Goal: Information Seeking & Learning: Learn about a topic

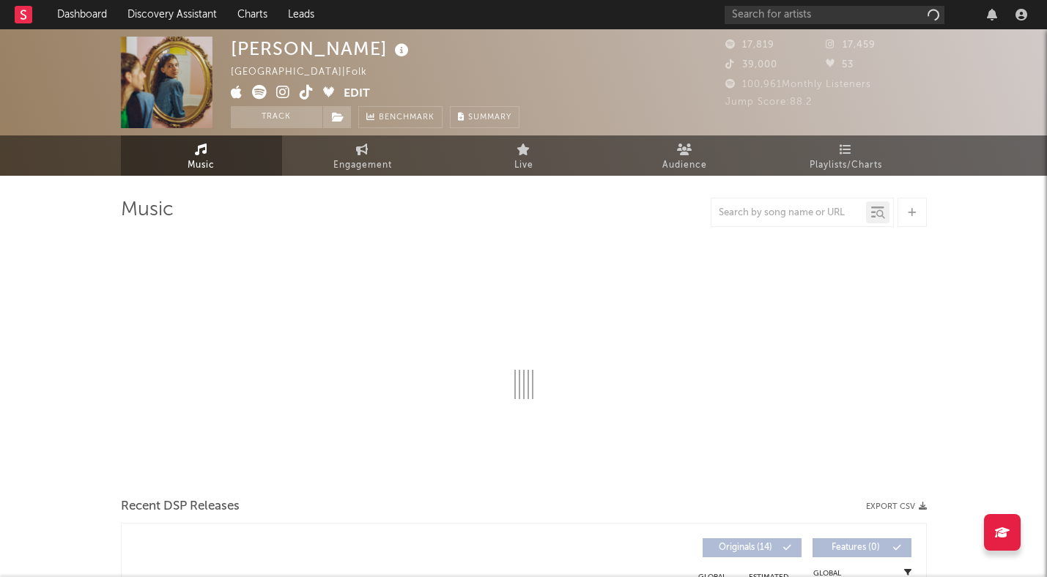
select select "6m"
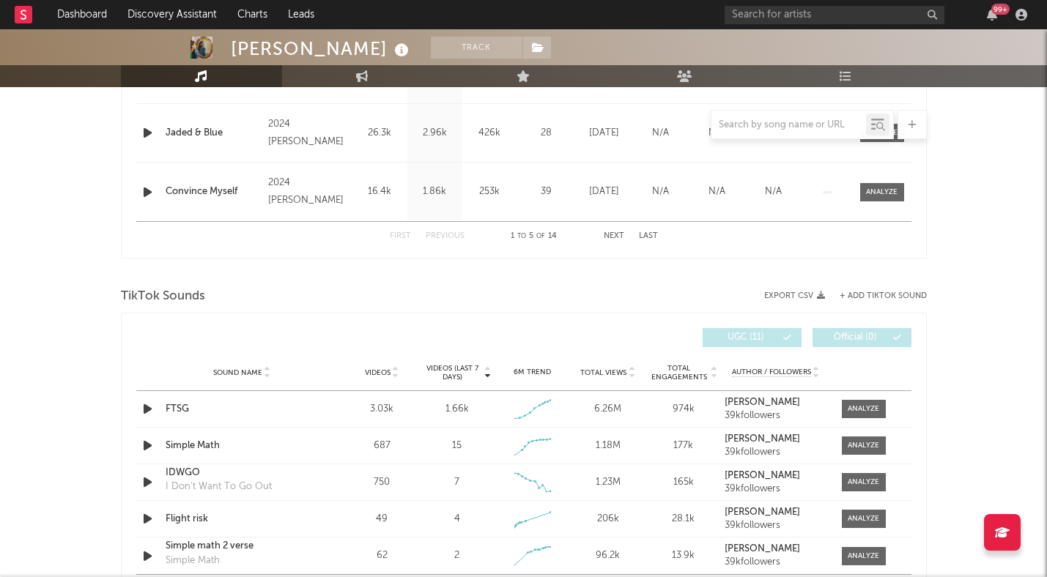
scroll to position [807, 0]
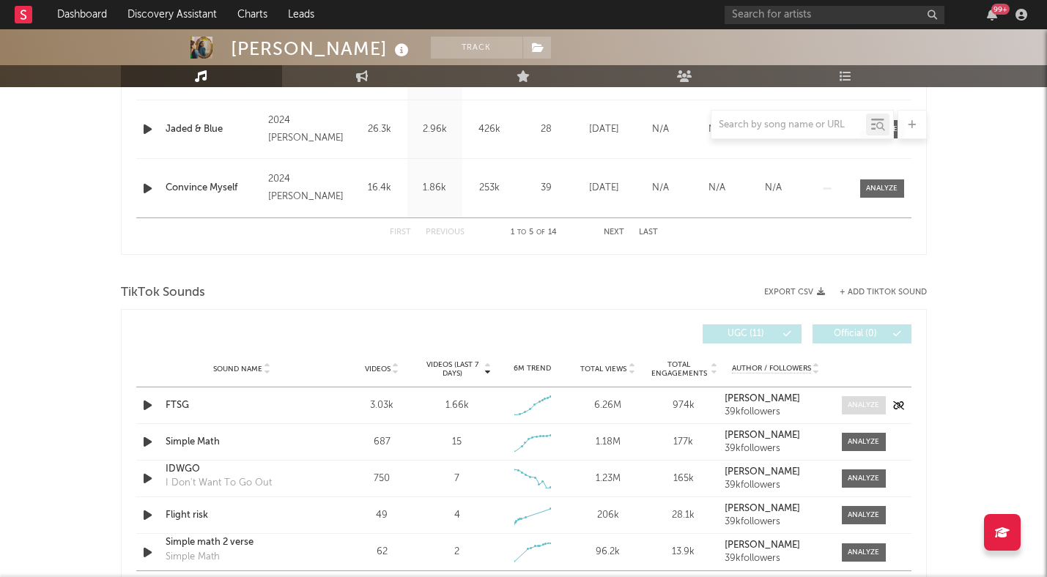
click at [855, 407] on div at bounding box center [862, 405] width 31 height 11
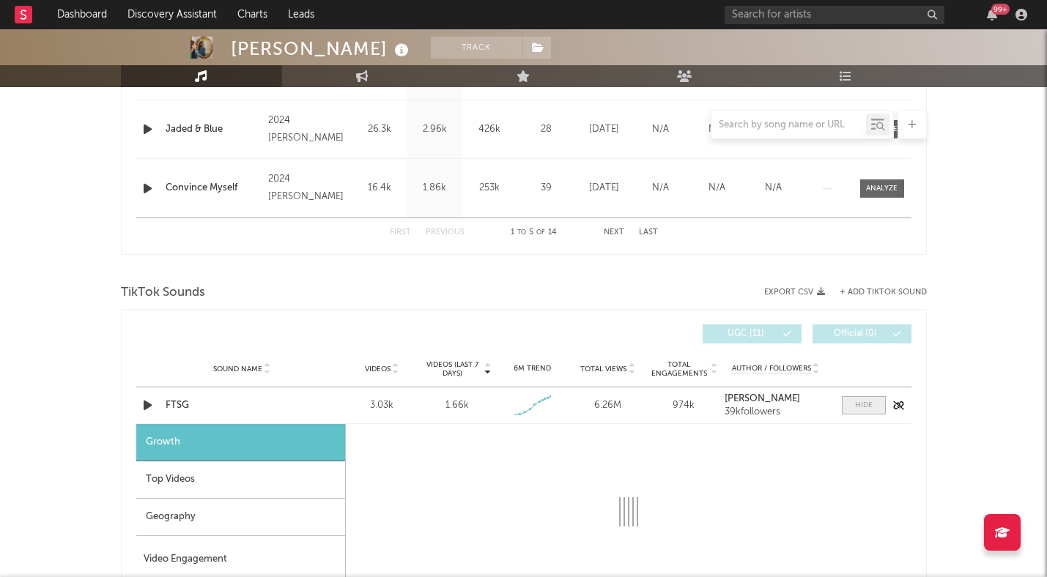
select select "1w"
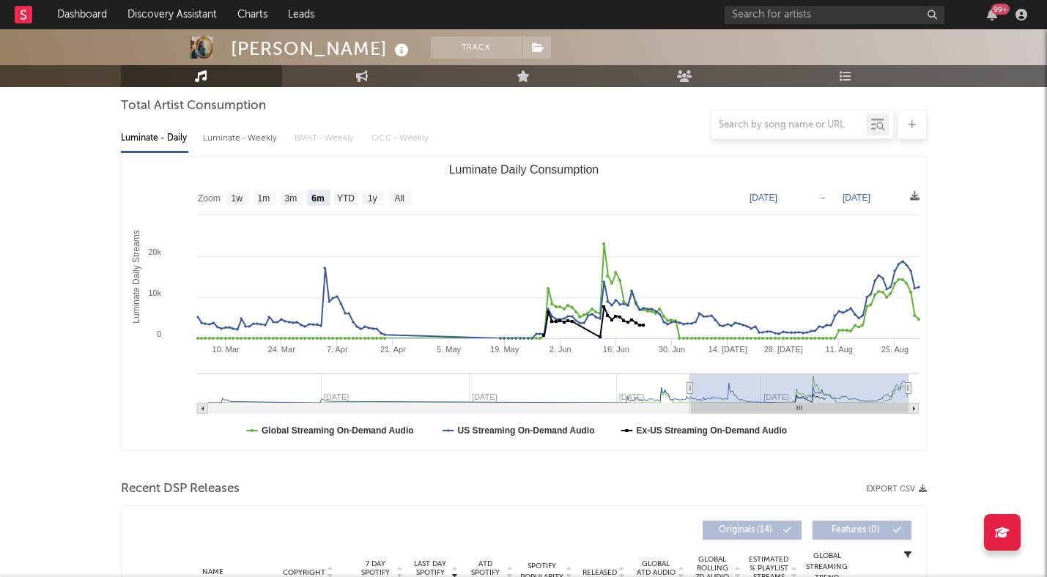
scroll to position [127, 0]
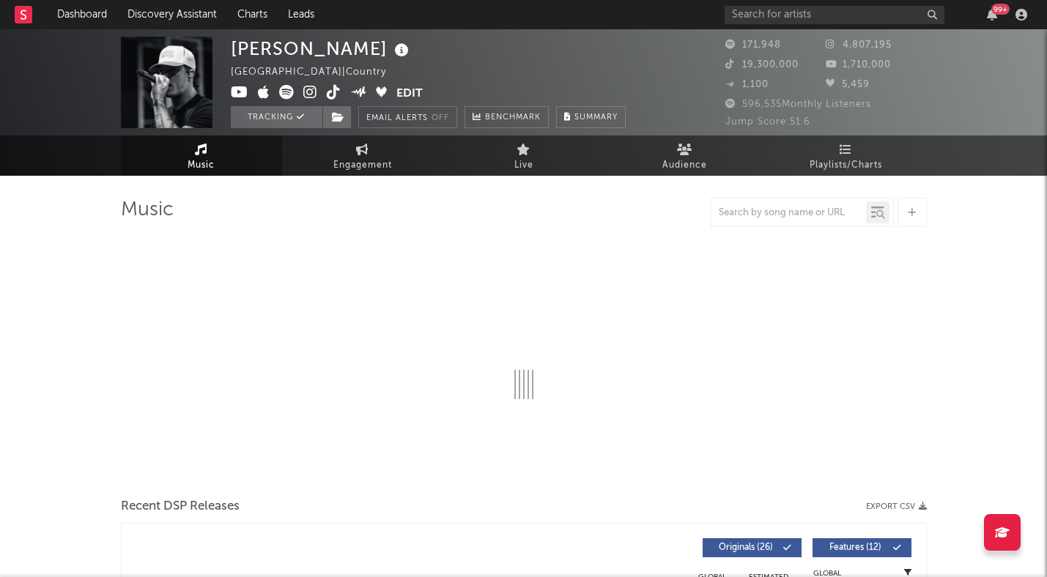
select select "6m"
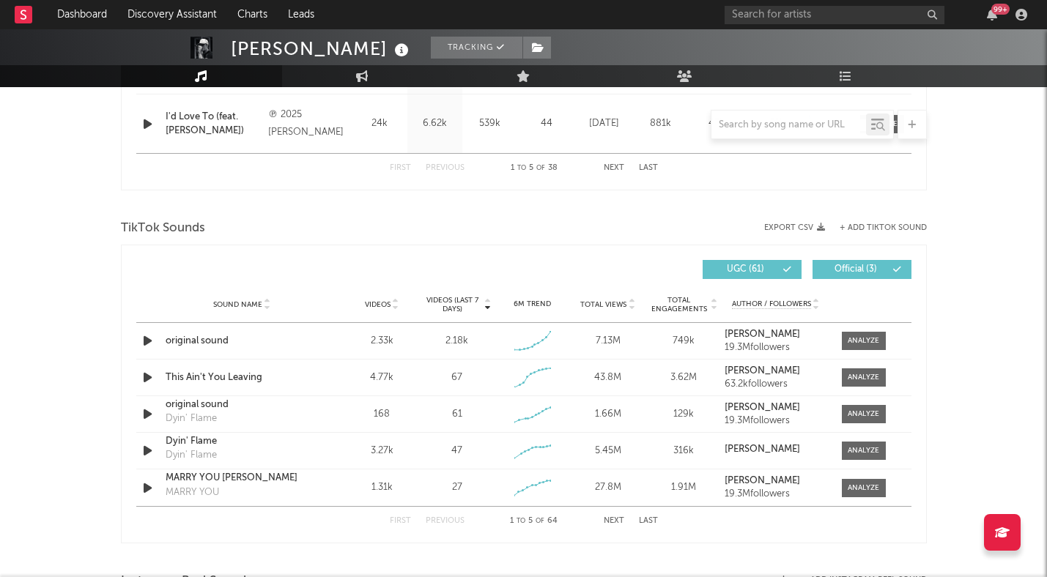
scroll to position [924, 0]
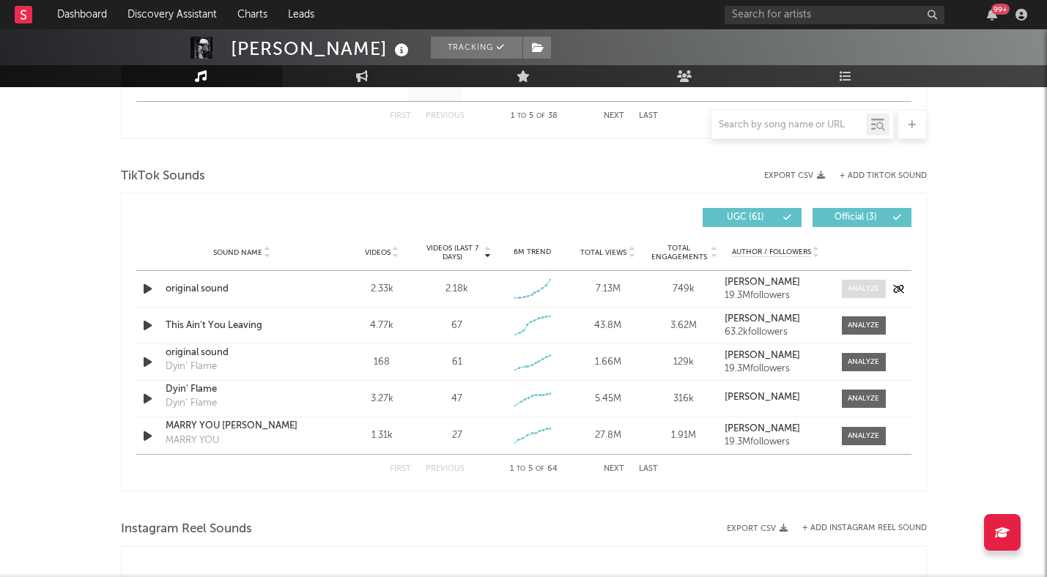
click at [858, 289] on div at bounding box center [862, 288] width 31 height 11
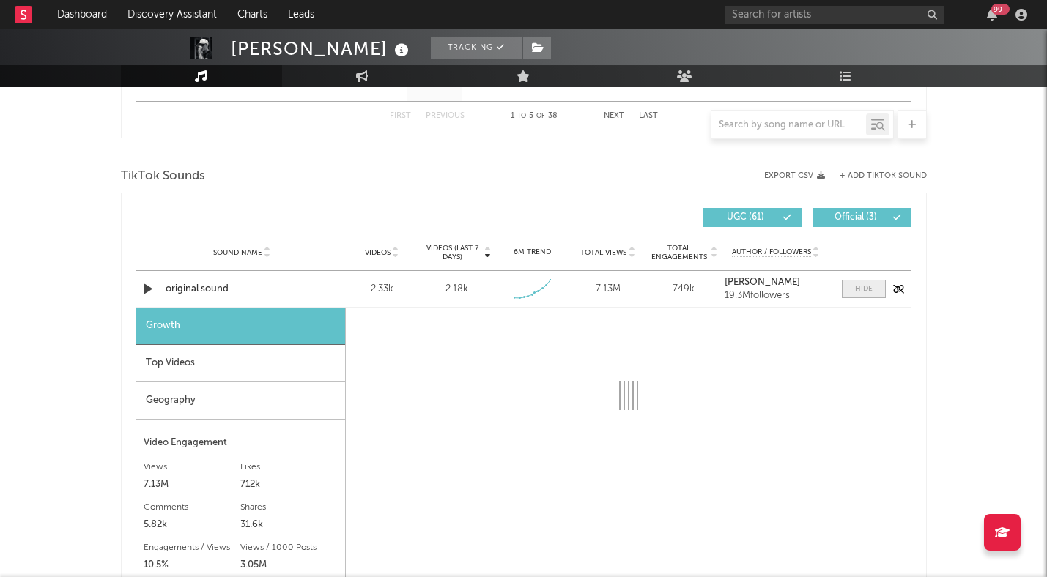
select select "1w"
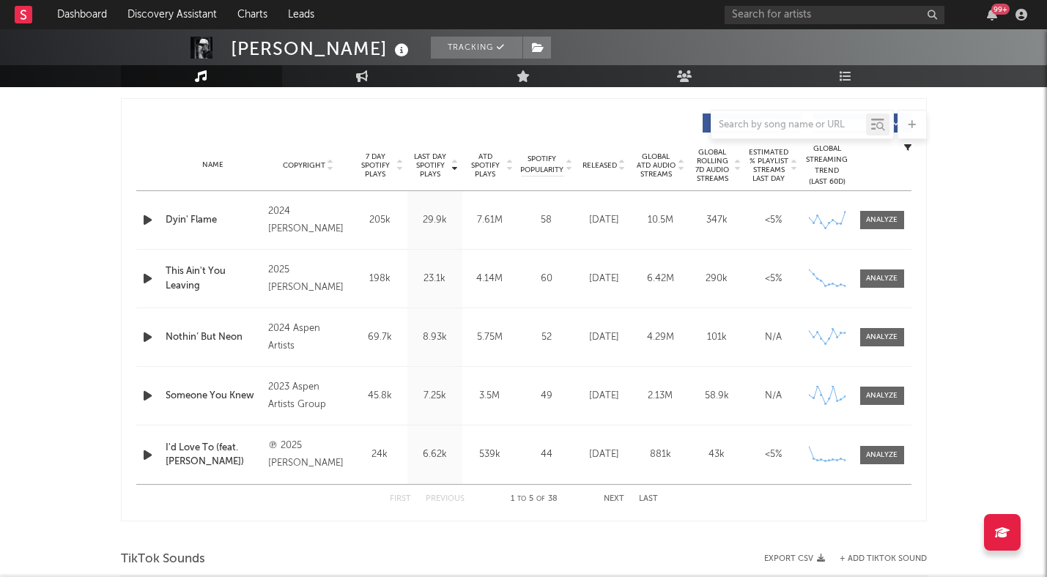
scroll to position [0, 0]
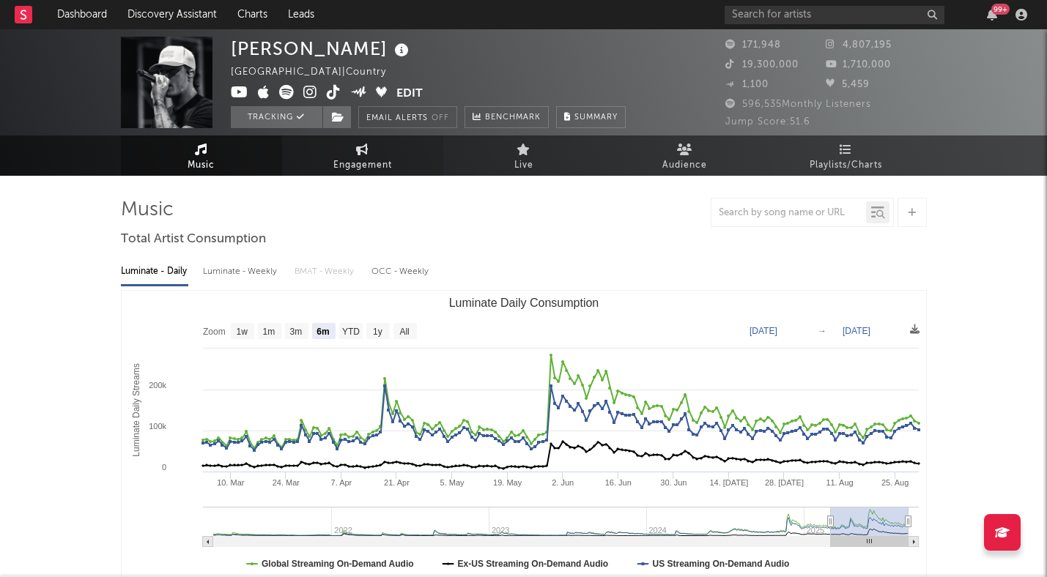
click at [349, 157] on span "Engagement" at bounding box center [362, 166] width 59 height 18
select select "1w"
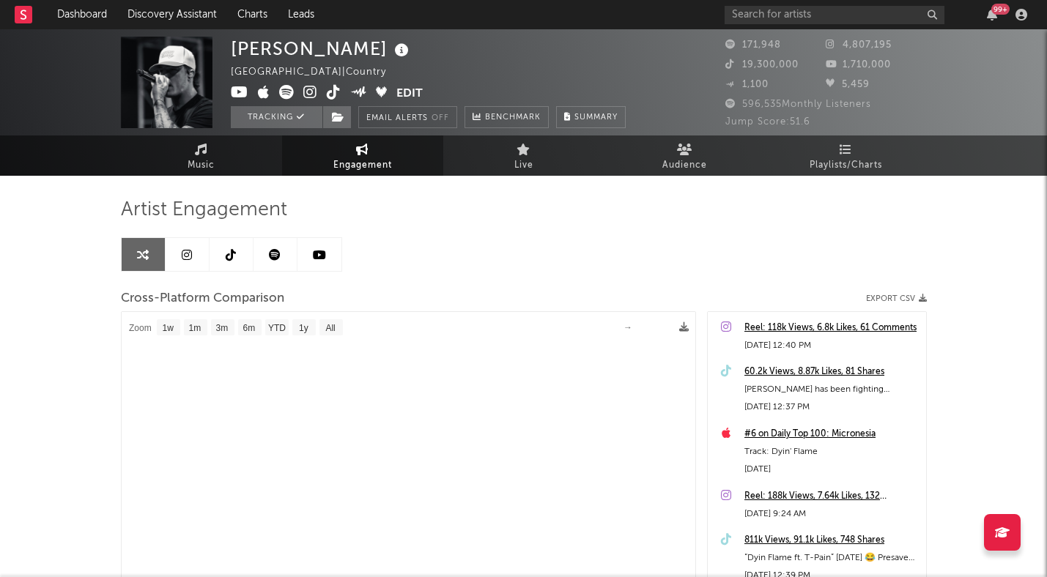
select select "1m"
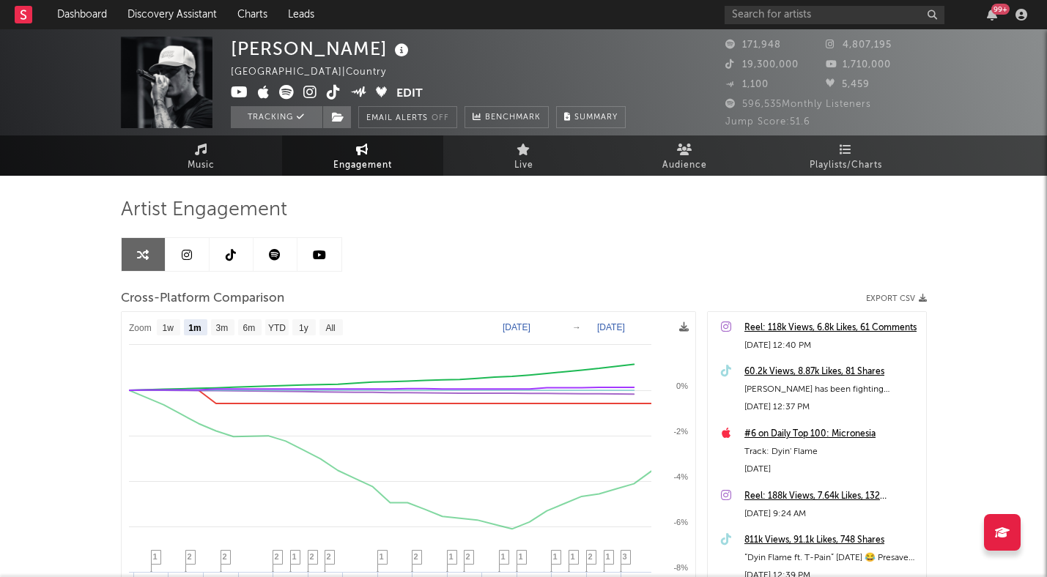
click at [272, 259] on icon at bounding box center [275, 255] width 12 height 12
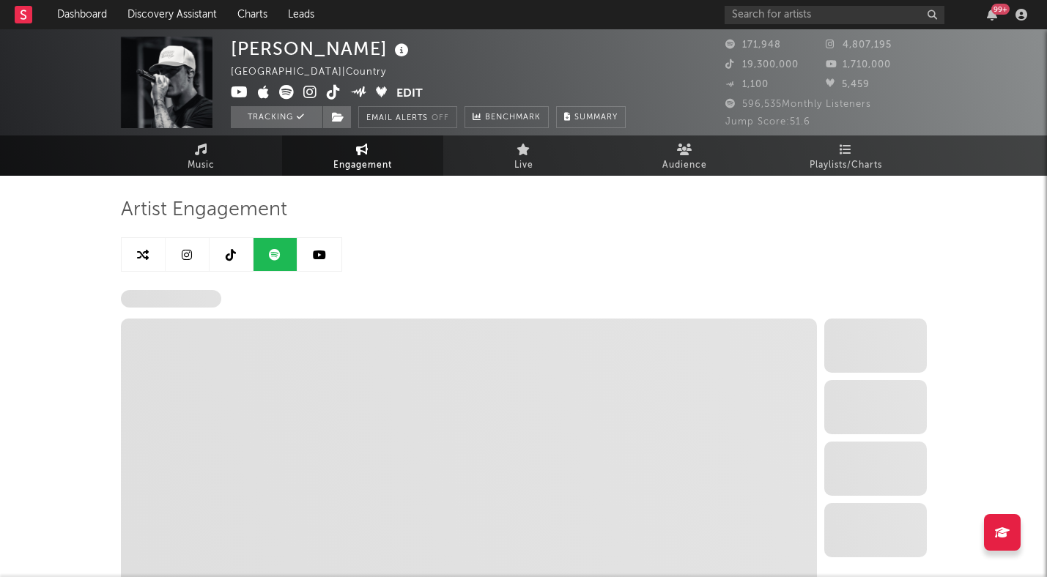
select select "6m"
select select "1w"
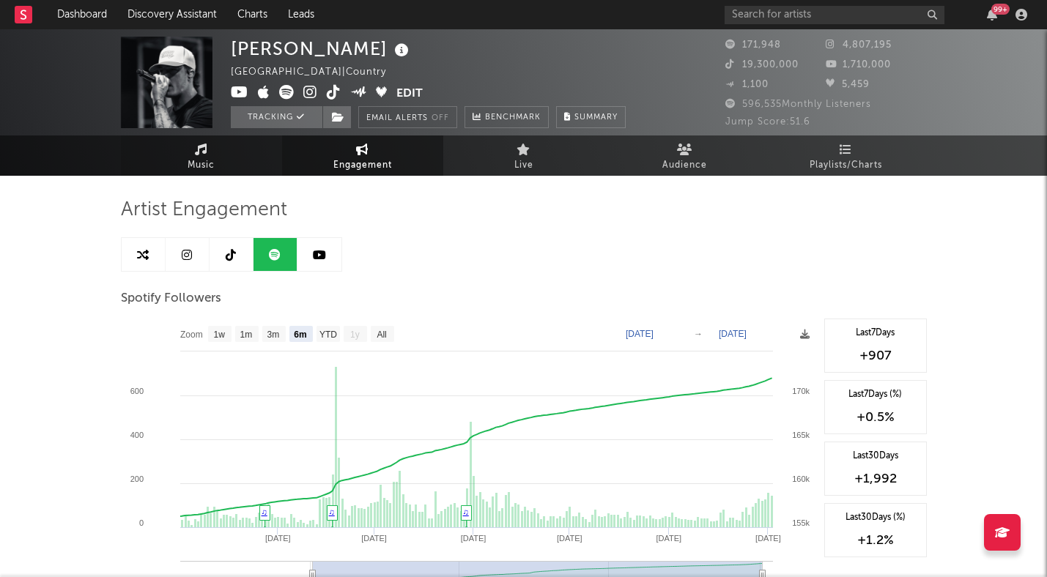
click at [207, 168] on span "Music" at bounding box center [201, 166] width 27 height 18
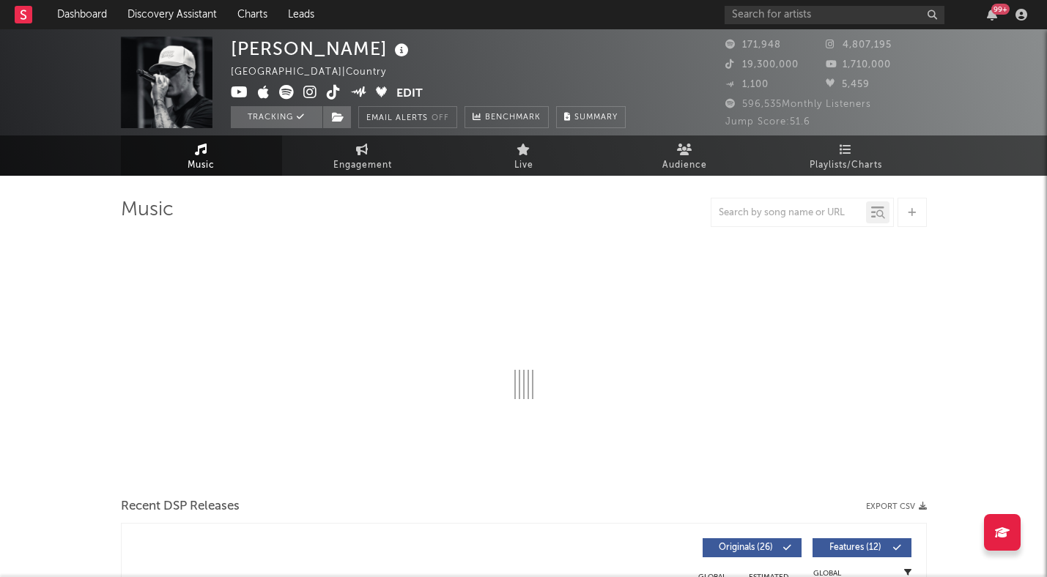
select select "6m"
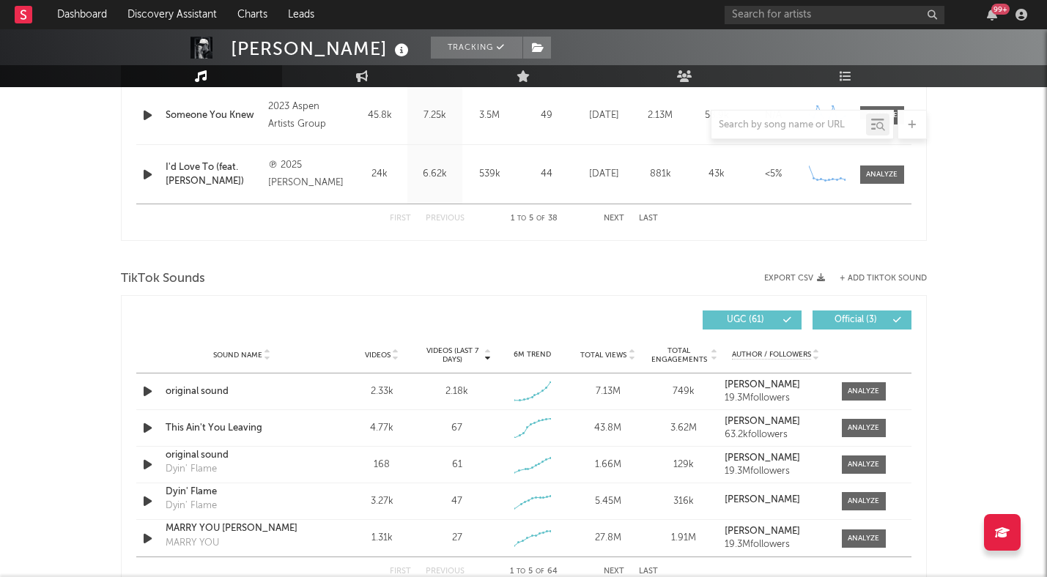
scroll to position [865, 0]
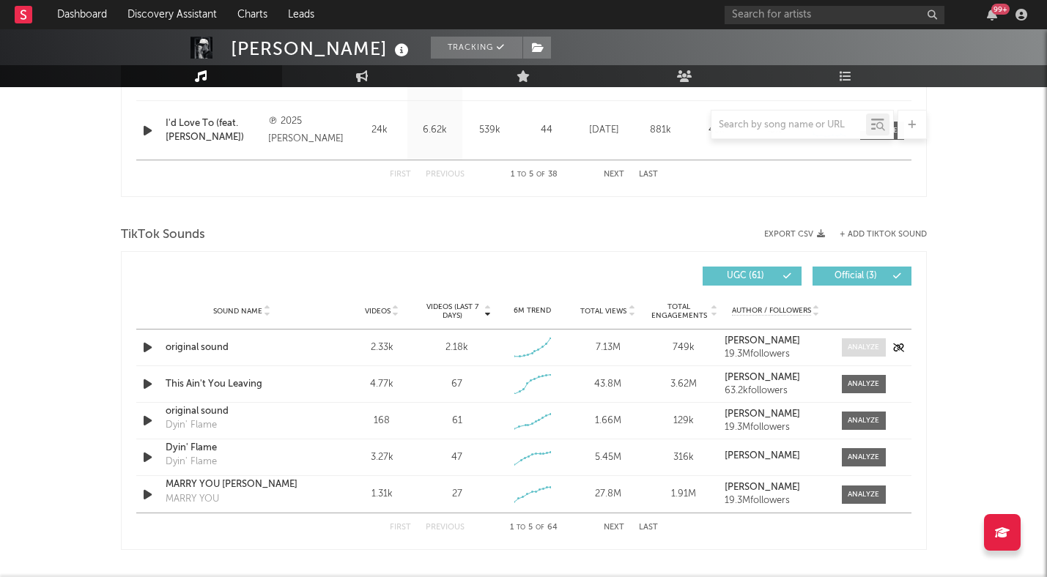
click at [860, 346] on div at bounding box center [862, 347] width 31 height 11
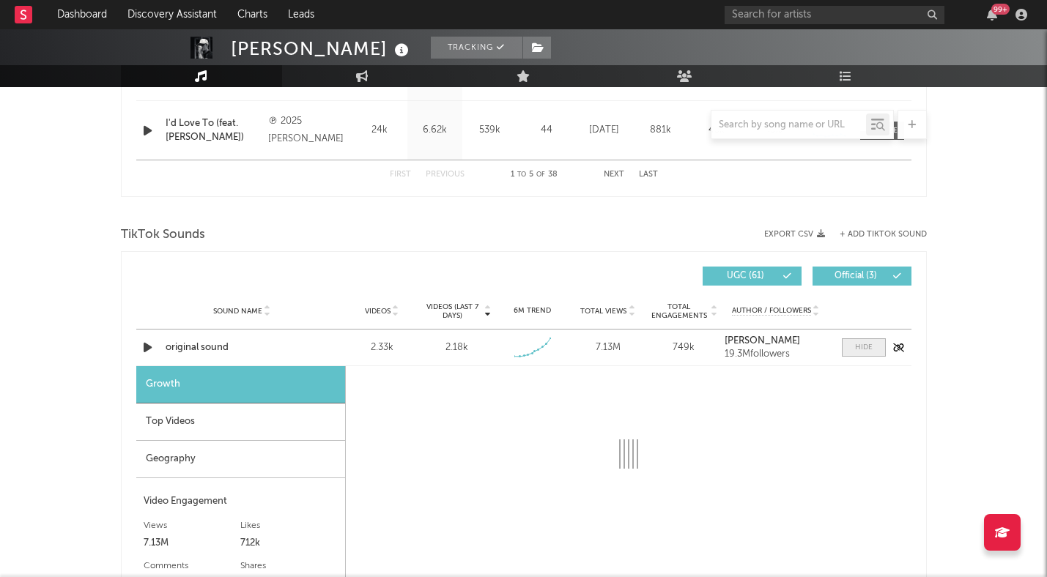
select select "1w"
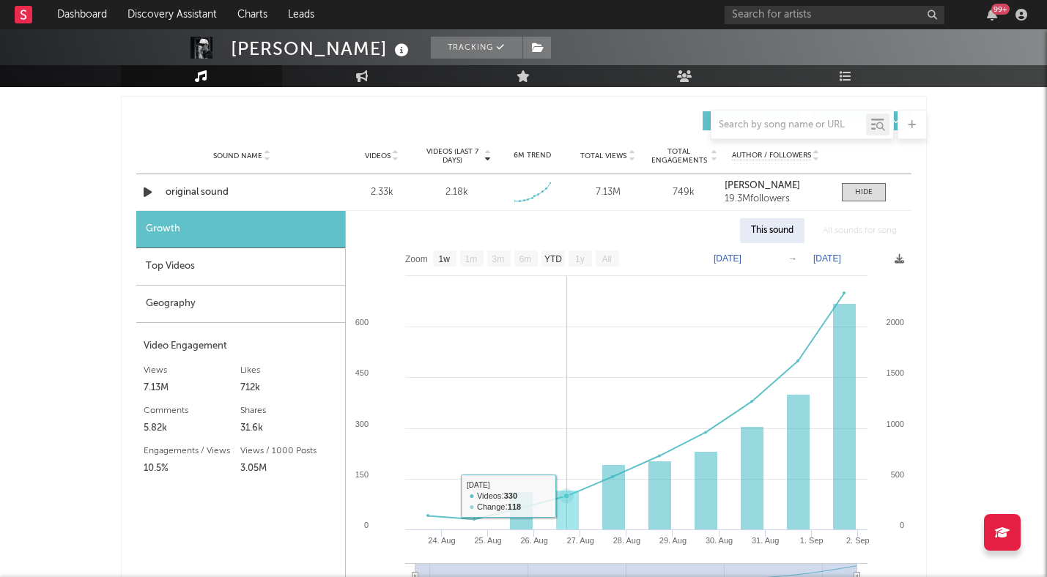
scroll to position [1020, 0]
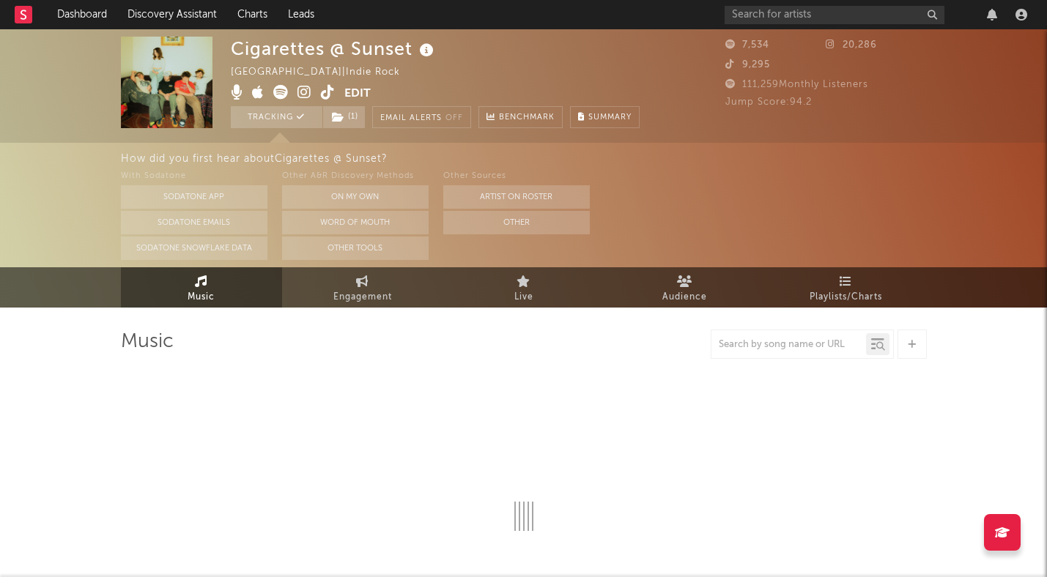
select select "1w"
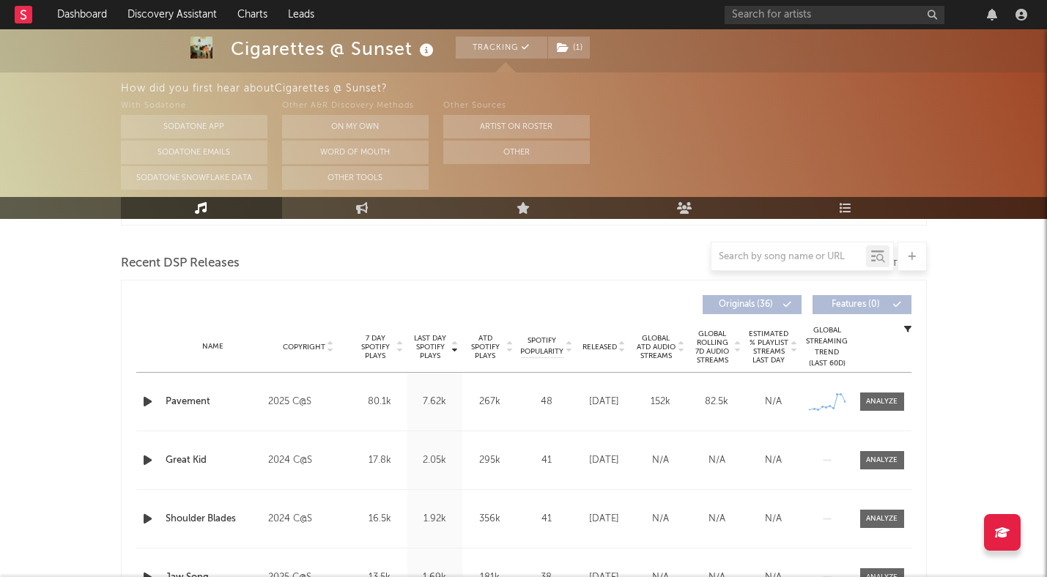
scroll to position [492, 0]
click at [888, 408] on span at bounding box center [882, 400] width 44 height 18
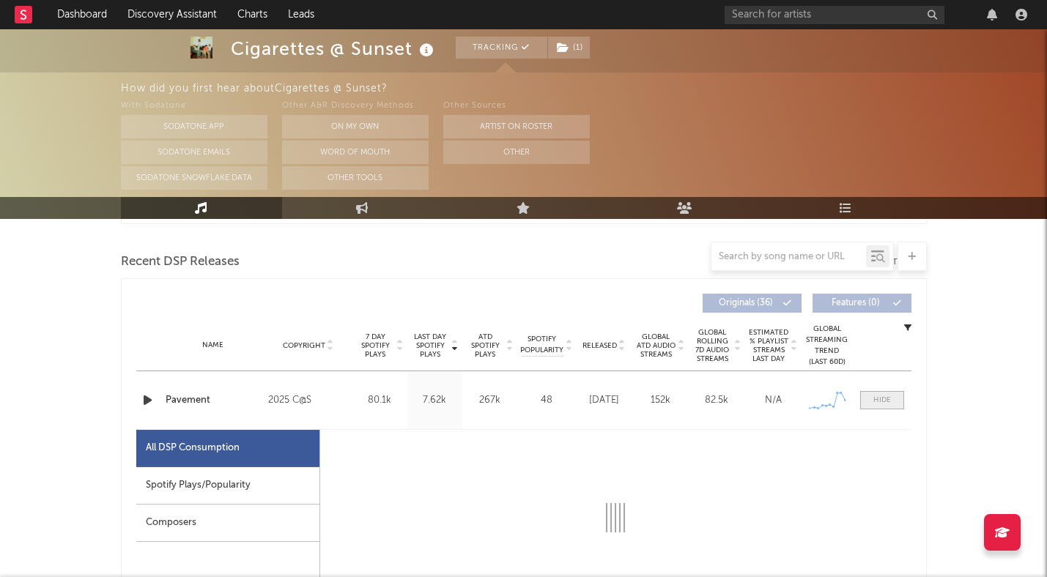
select select "1w"
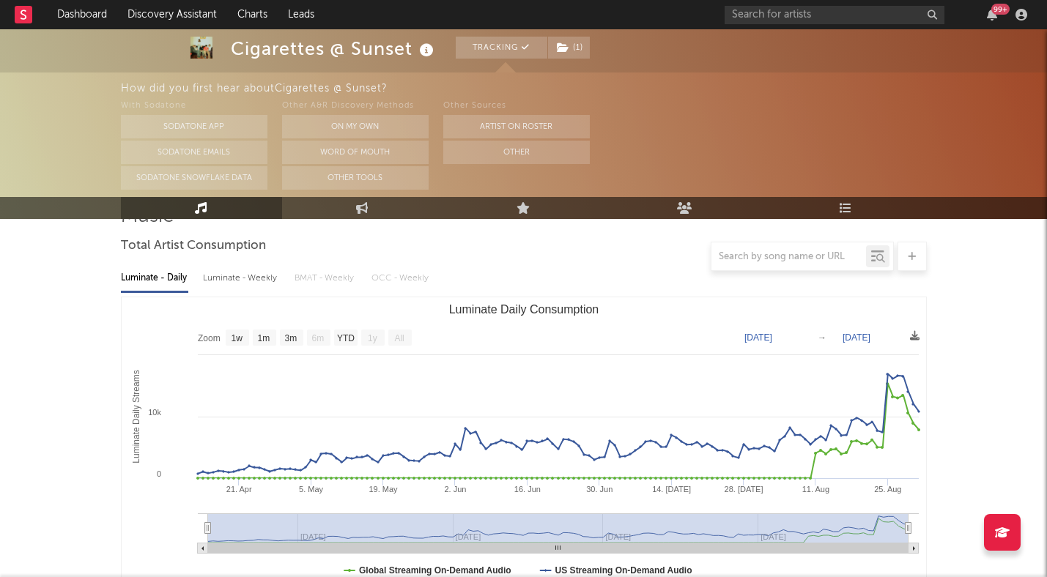
scroll to position [96, 0]
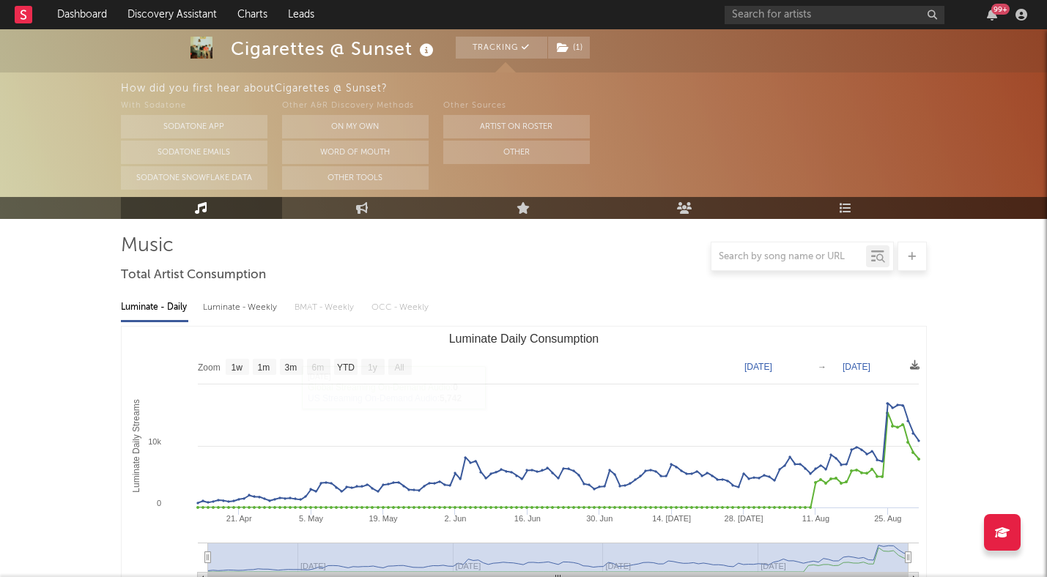
click at [256, 312] on div "Luminate - Weekly" at bounding box center [241, 307] width 77 height 25
select select "6m"
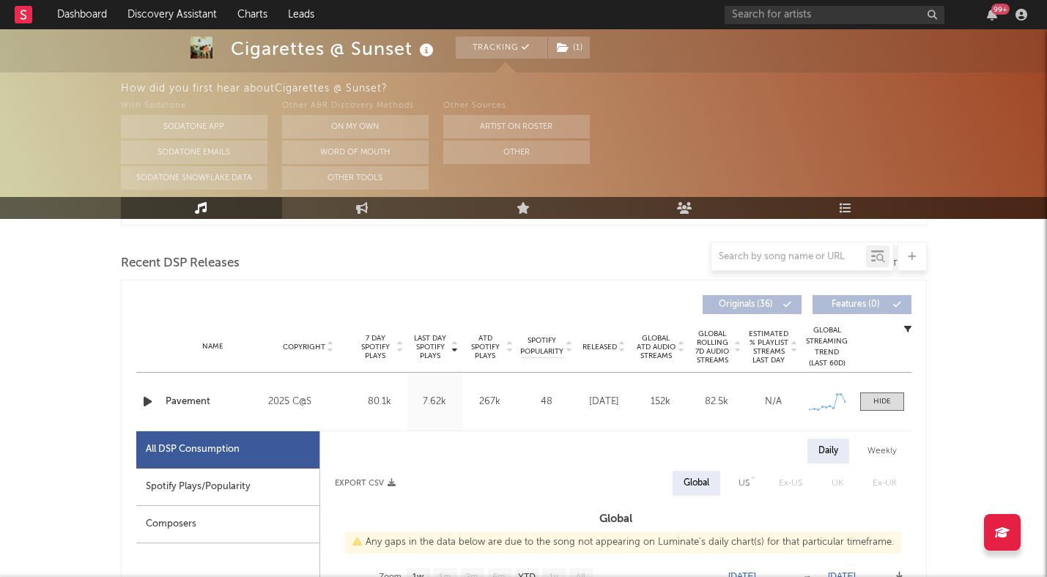
scroll to position [0, 0]
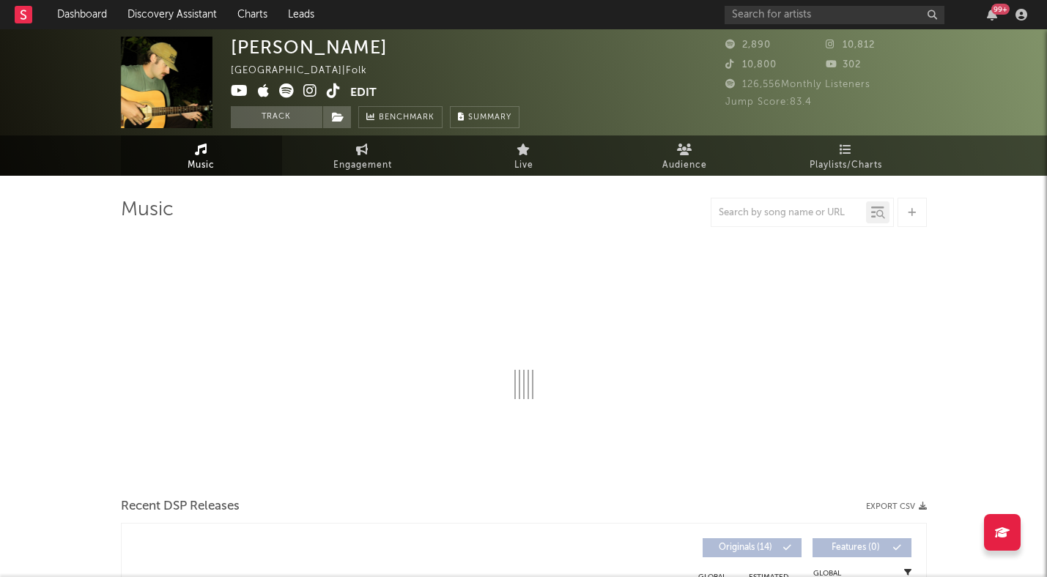
select select "6m"
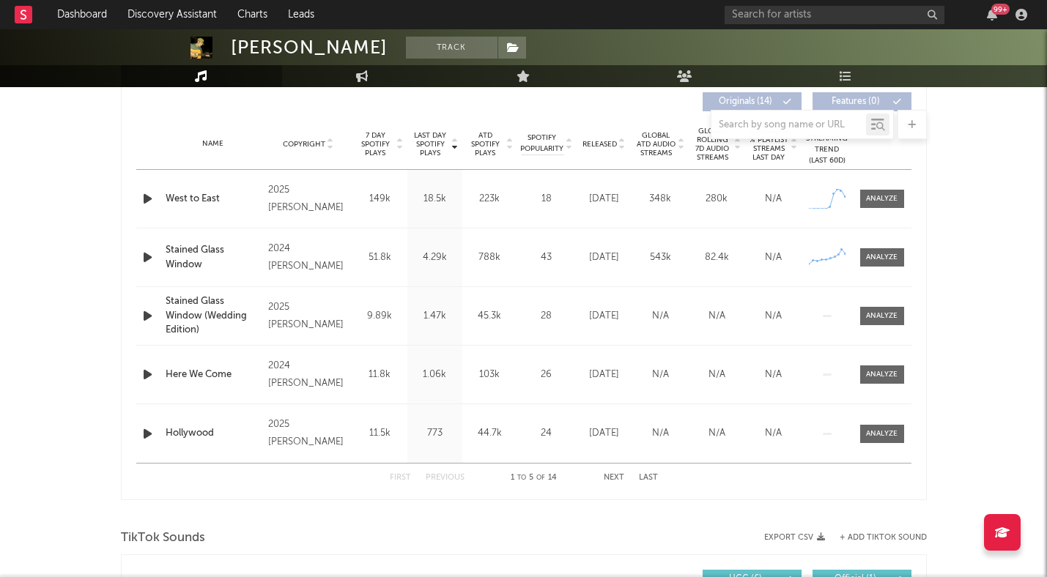
scroll to position [516, 0]
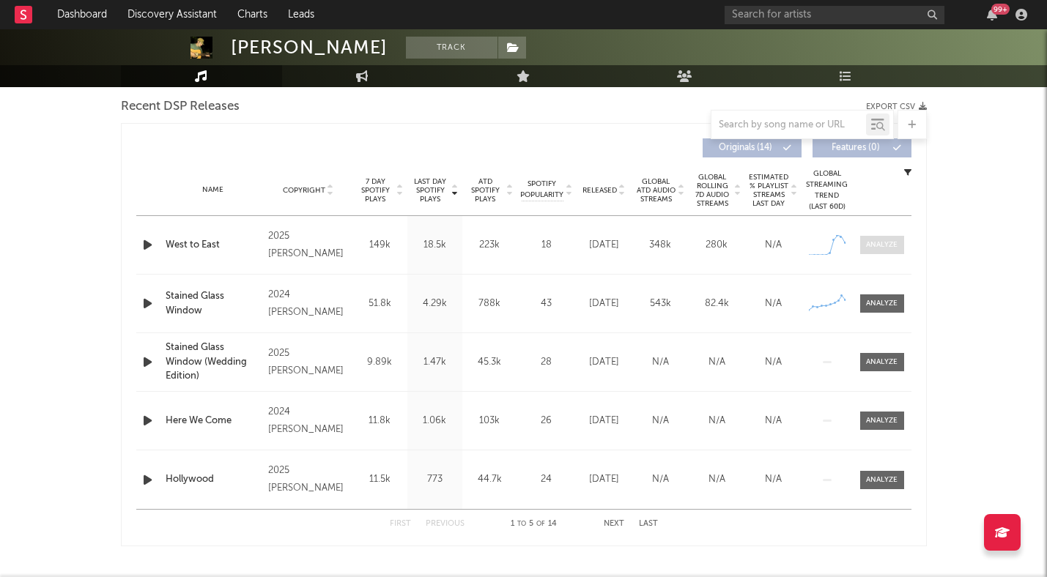
click at [877, 247] on div at bounding box center [881, 245] width 31 height 11
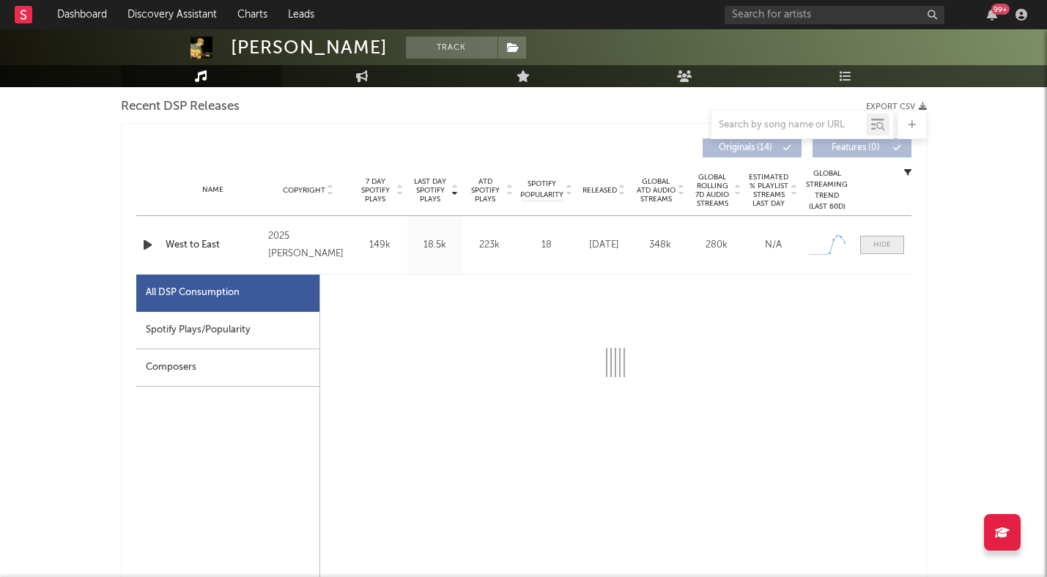
select select "1w"
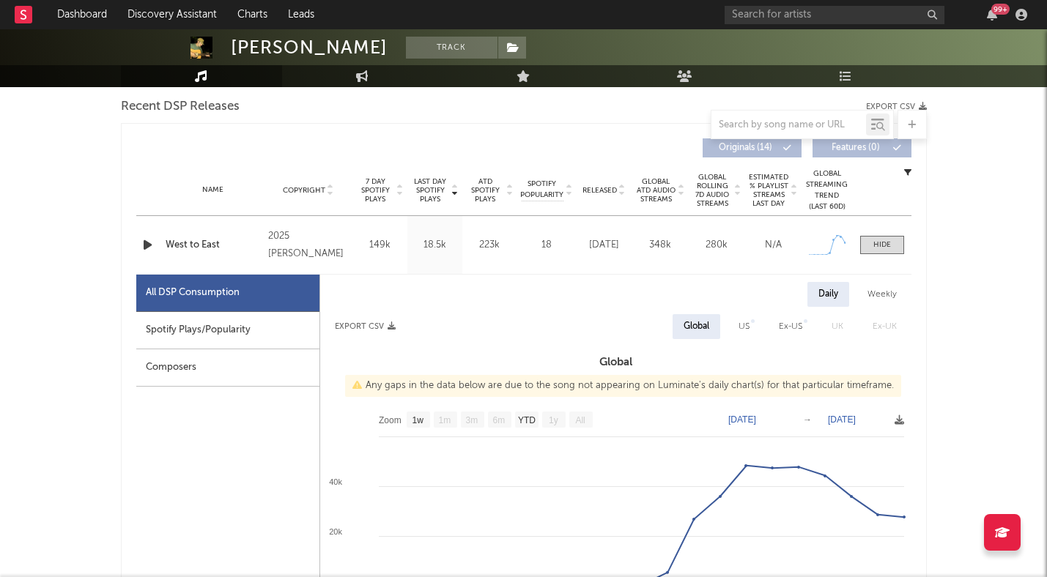
click at [251, 340] on div "Spotify Plays/Popularity" at bounding box center [227, 330] width 183 height 37
select select "1w"
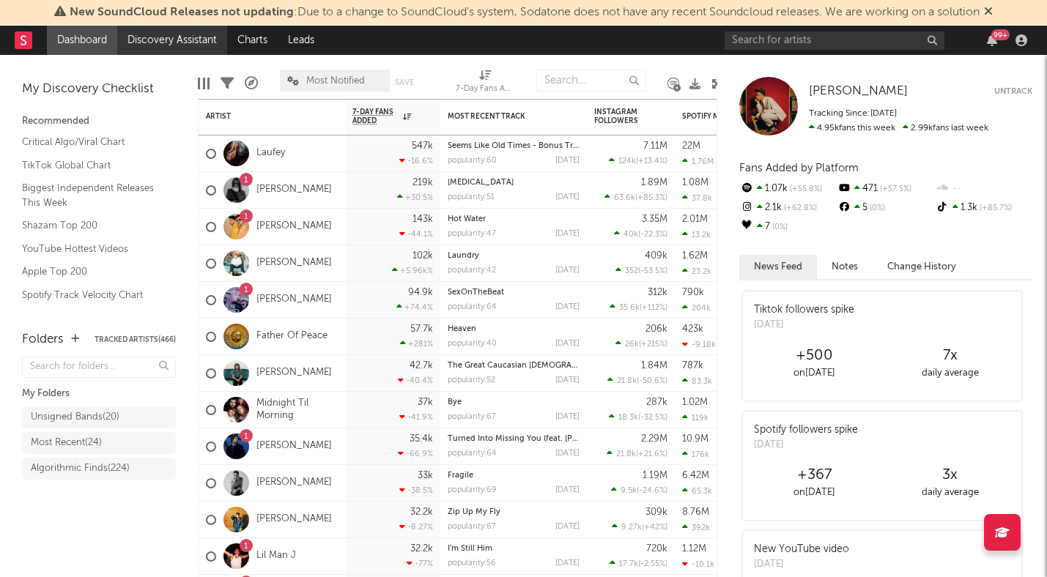
click at [193, 42] on link "Discovery Assistant" at bounding box center [172, 40] width 110 height 29
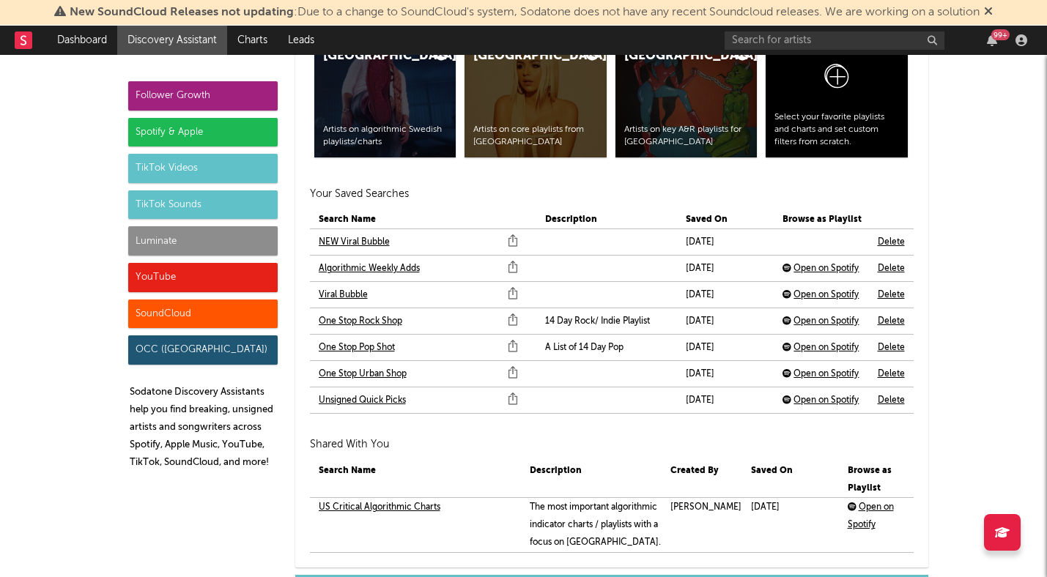
scroll to position [3155, 0]
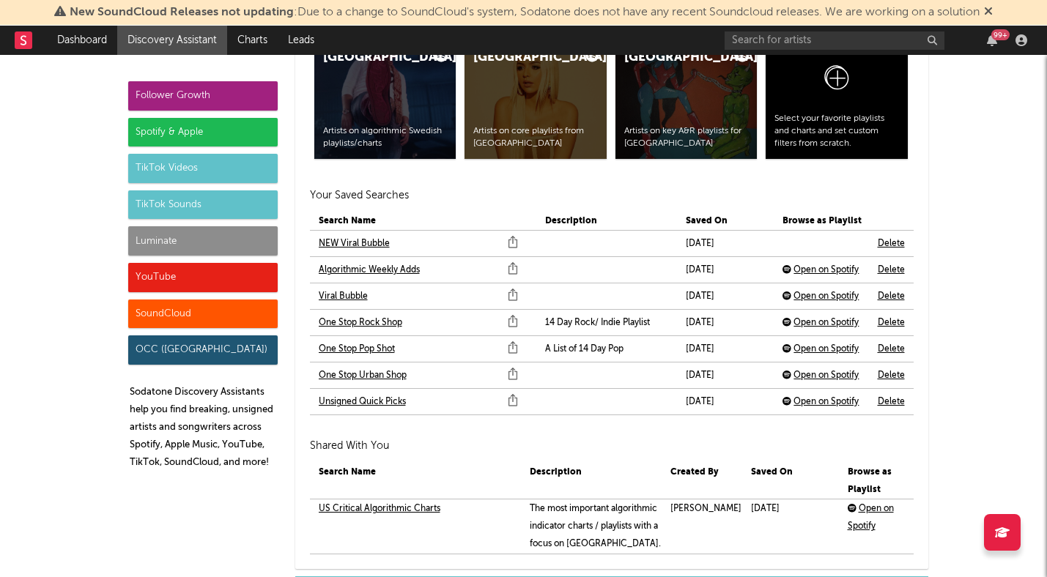
click at [389, 271] on link "Algorithmic Weekly Adds" at bounding box center [369, 270] width 101 height 18
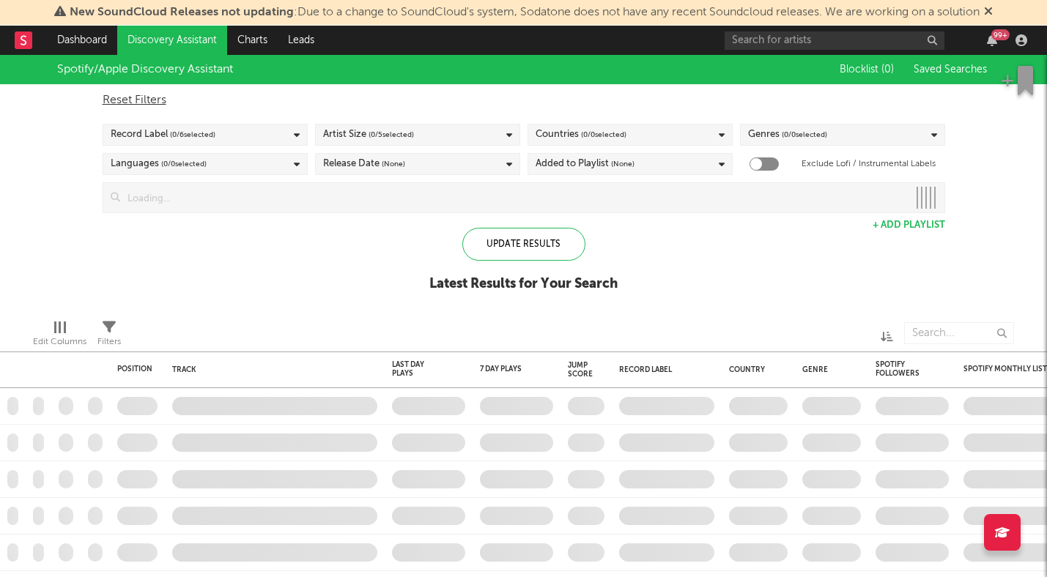
checkbox input "true"
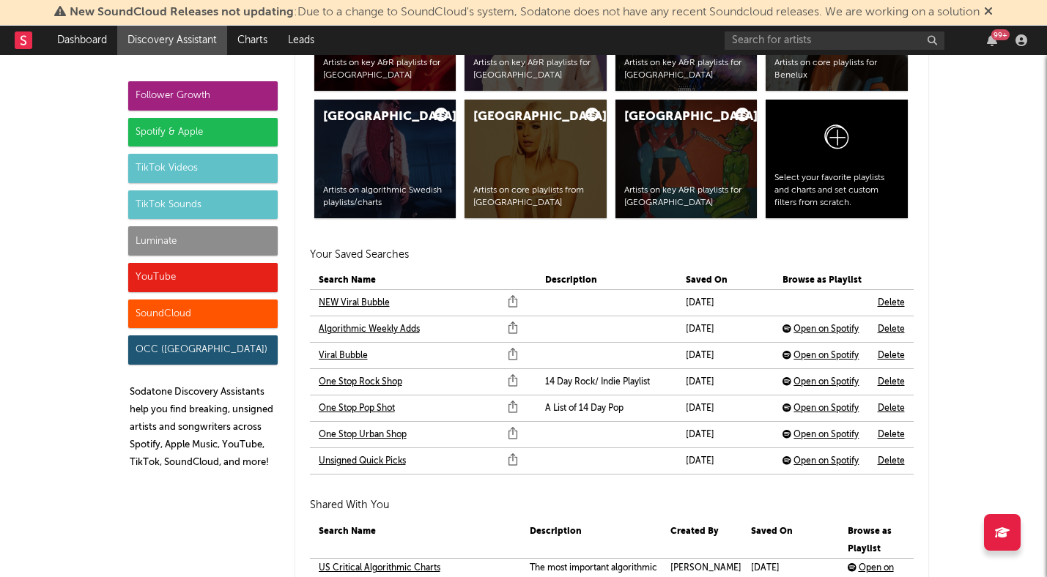
scroll to position [3120, 0]
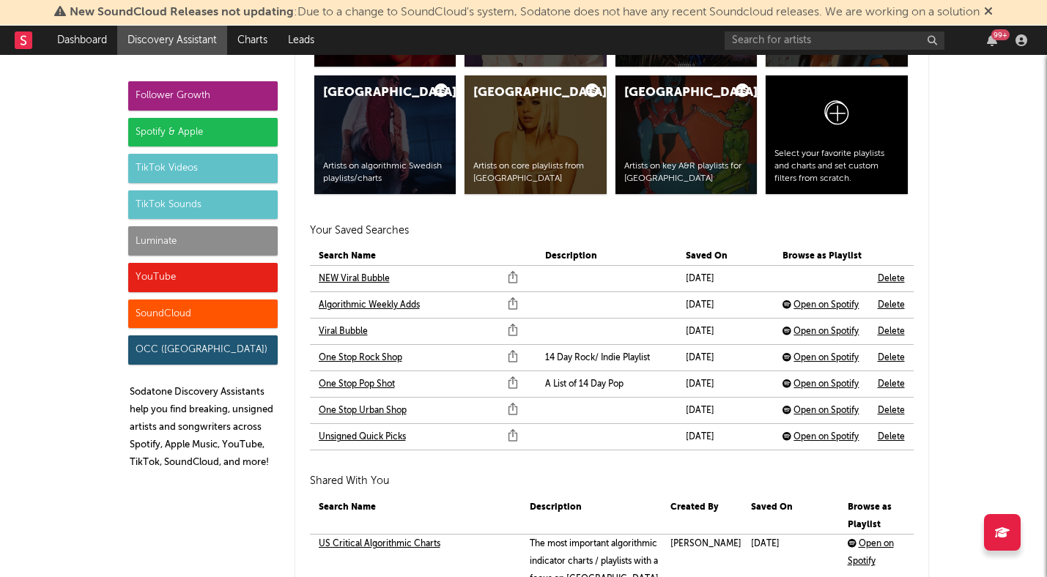
click at [375, 281] on link "NEW Viral Bubble" at bounding box center [354, 279] width 71 height 18
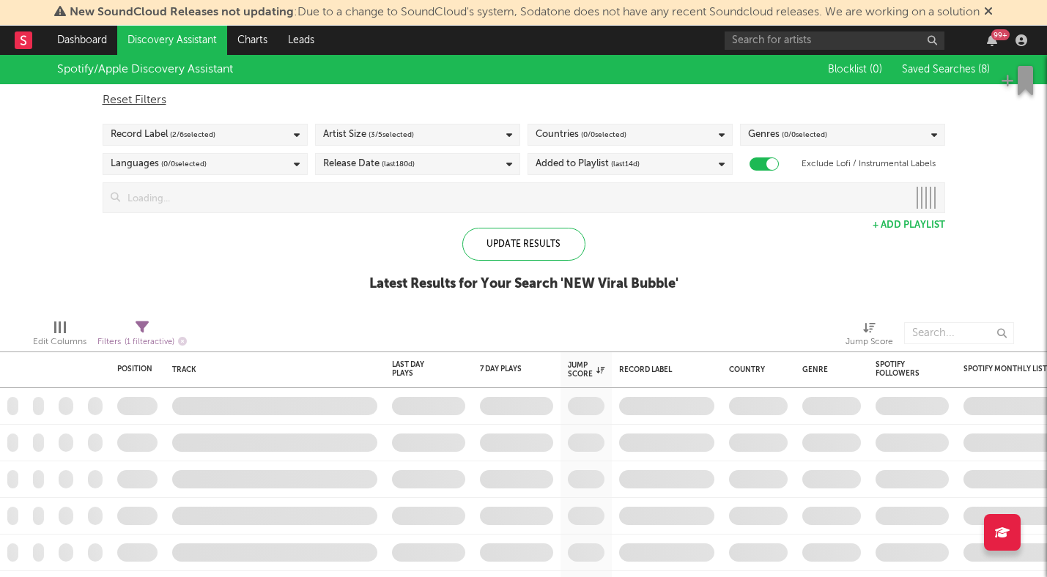
checkbox input "true"
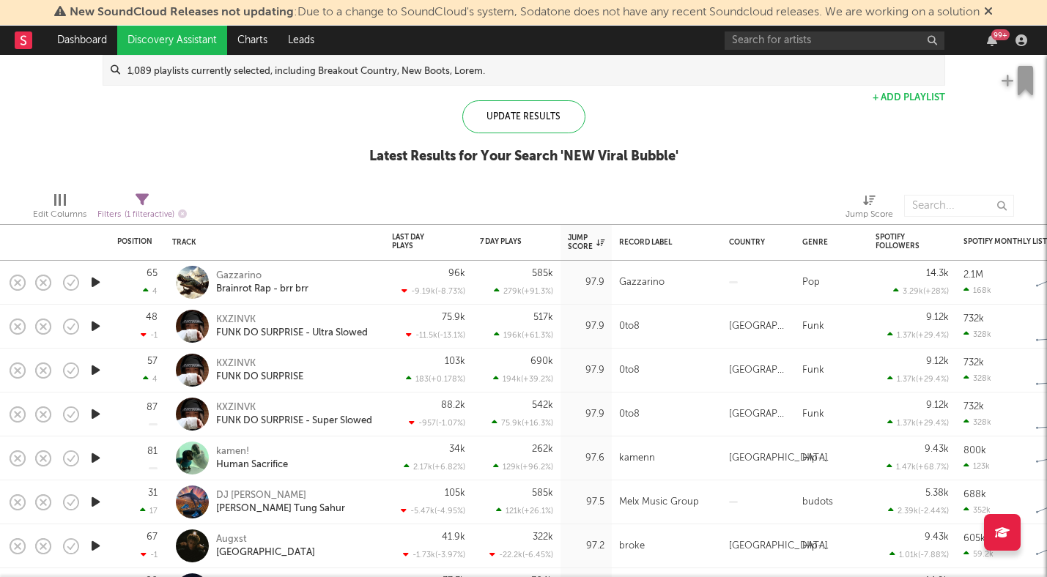
click at [93, 460] on icon "button" at bounding box center [95, 458] width 15 height 18
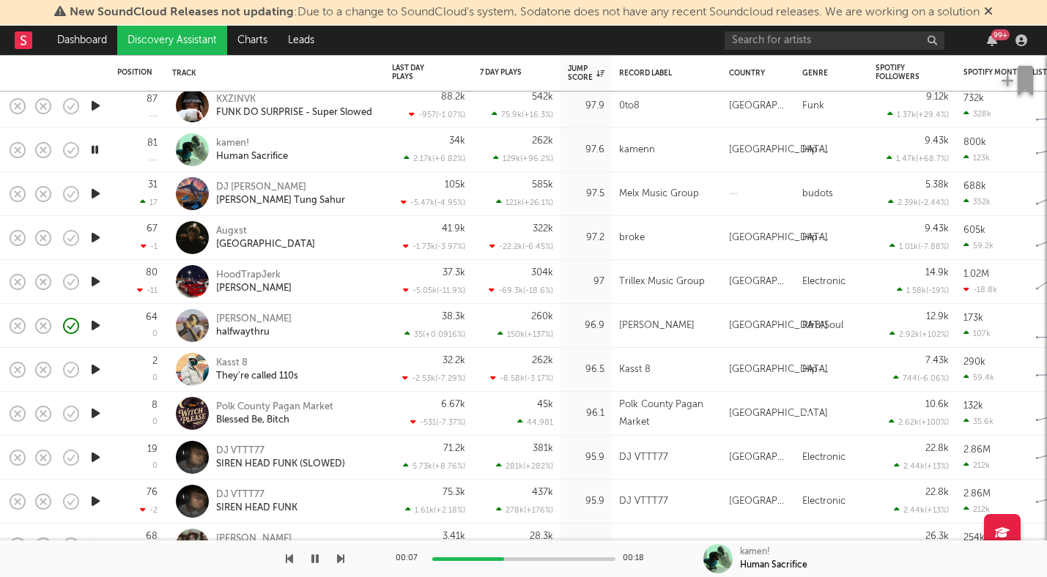
click at [95, 237] on icon "button" at bounding box center [95, 238] width 15 height 18
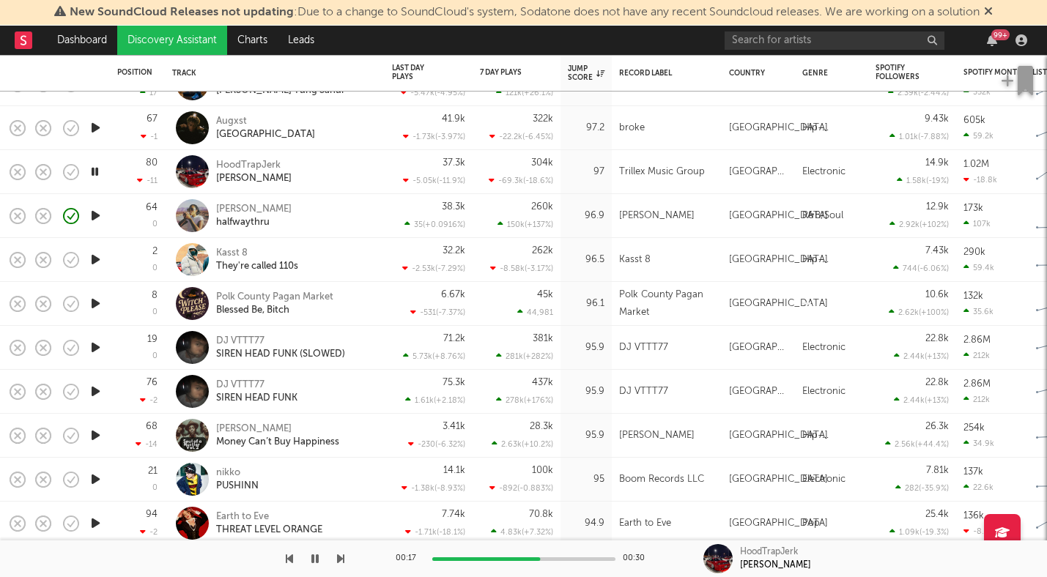
click at [96, 479] on icon "button" at bounding box center [95, 479] width 15 height 18
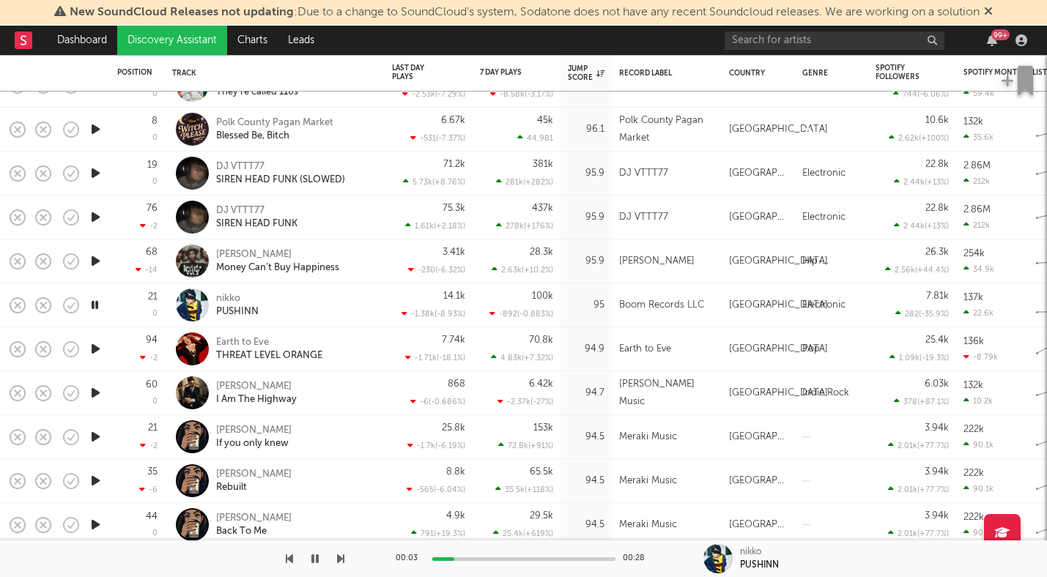
click at [96, 346] on icon "button" at bounding box center [95, 349] width 15 height 18
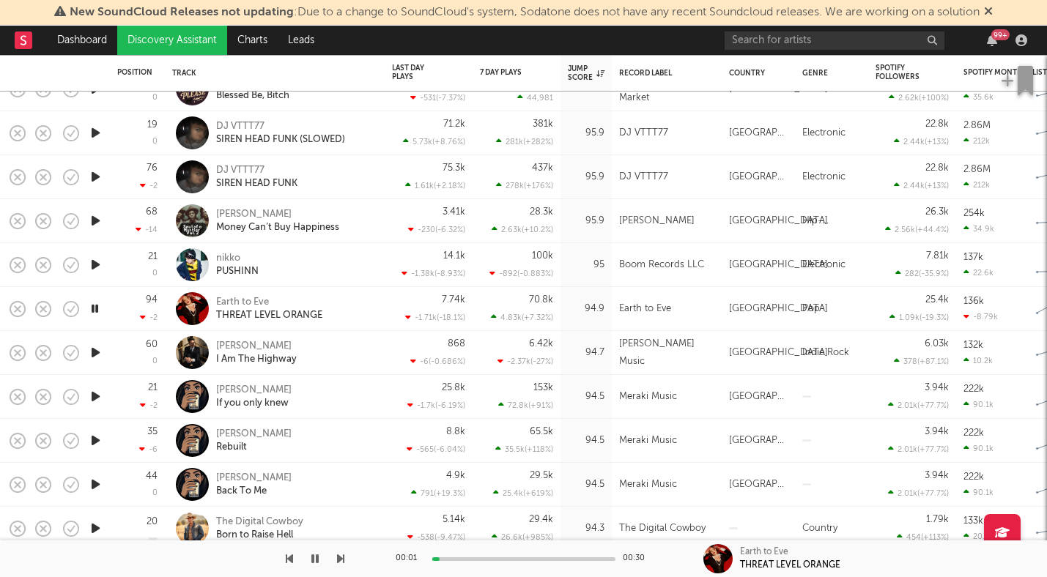
click at [96, 346] on icon "button" at bounding box center [95, 353] width 15 height 18
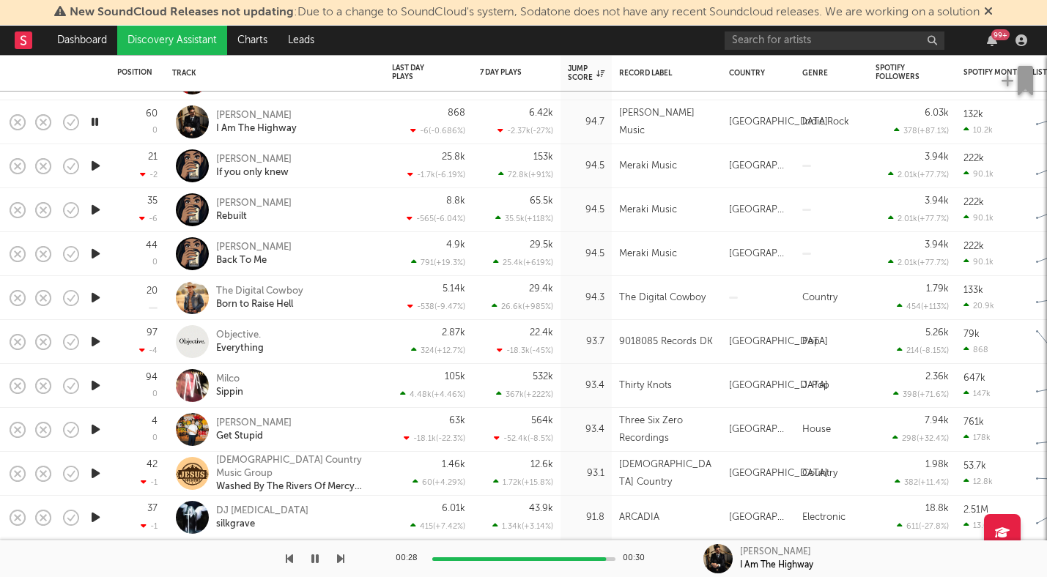
click at [97, 299] on icon "button" at bounding box center [95, 298] width 15 height 18
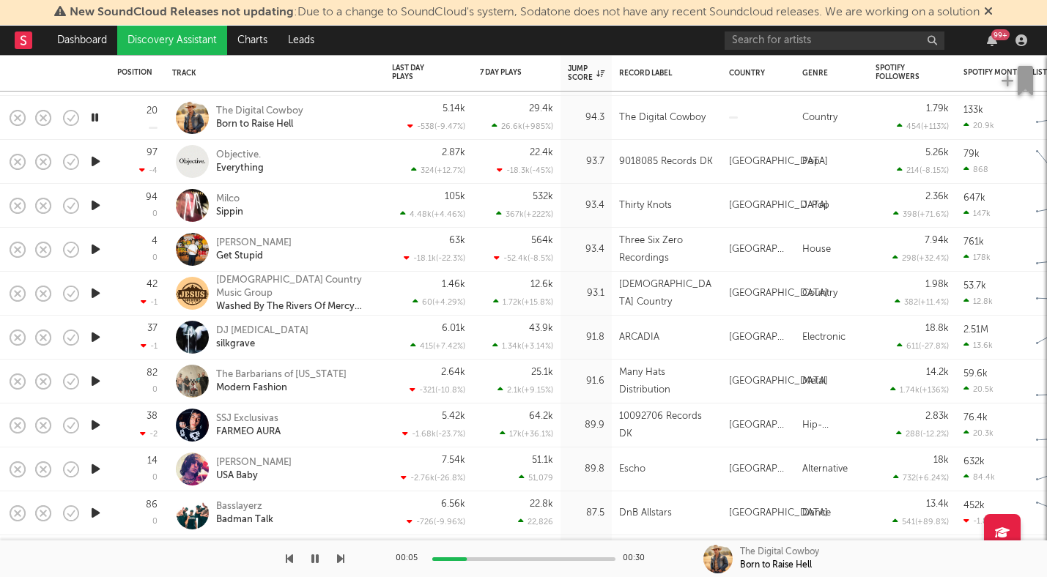
click at [95, 160] on icon "button" at bounding box center [95, 161] width 15 height 18
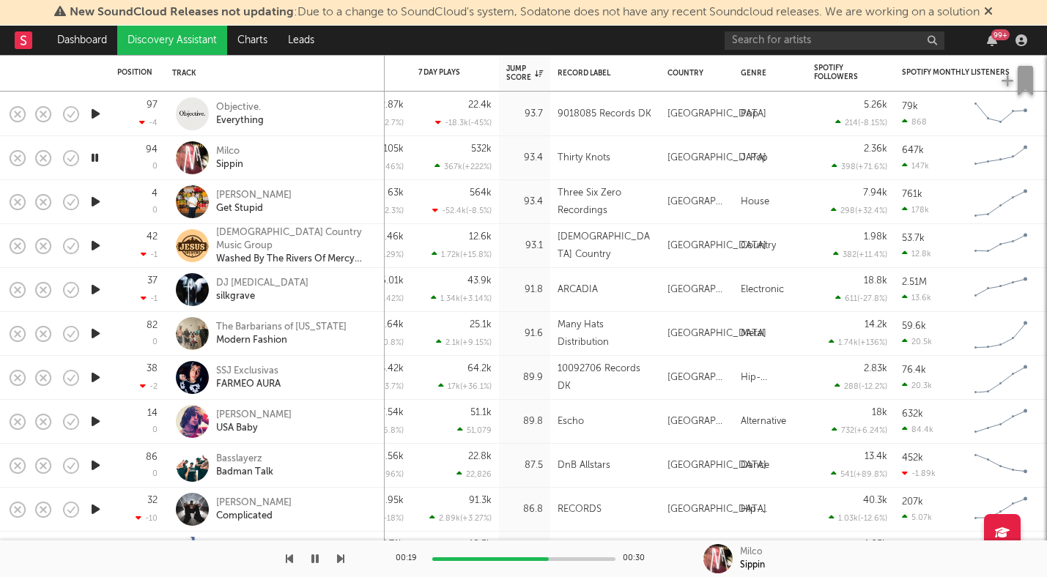
click at [95, 204] on icon "button" at bounding box center [95, 202] width 15 height 18
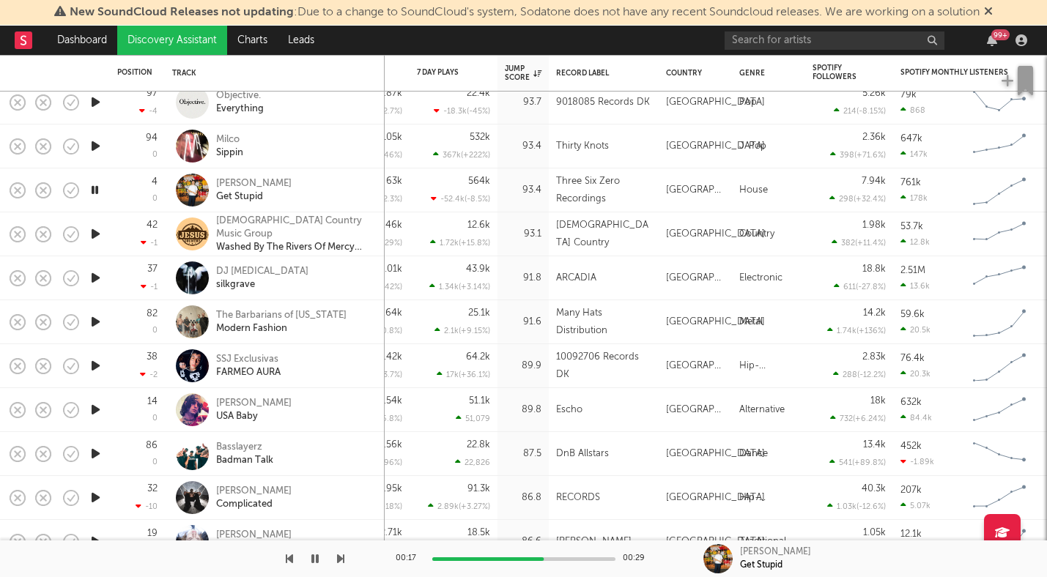
click at [96, 321] on icon "button" at bounding box center [95, 322] width 15 height 18
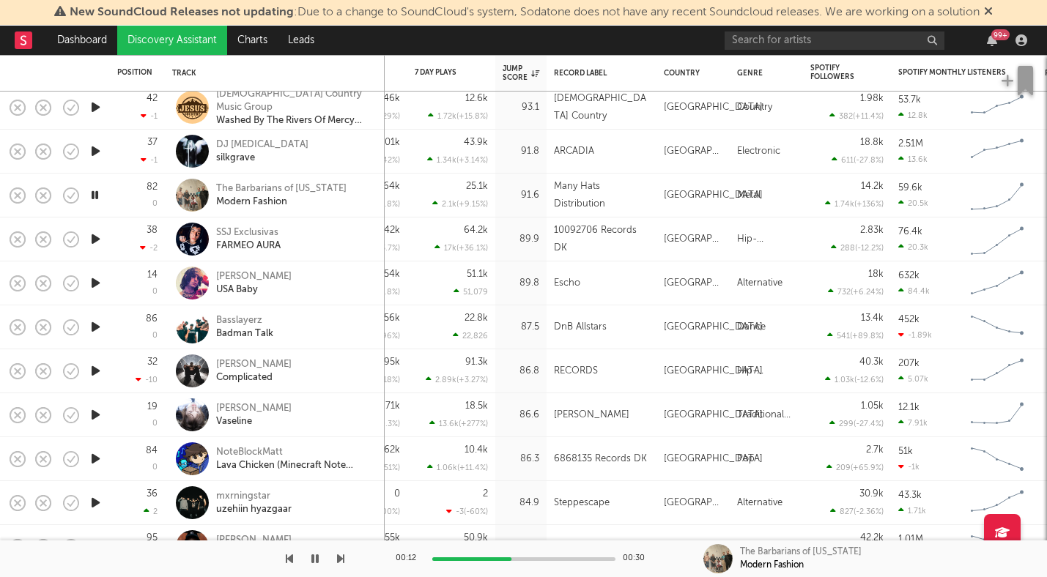
click at [97, 284] on icon "button" at bounding box center [95, 283] width 15 height 18
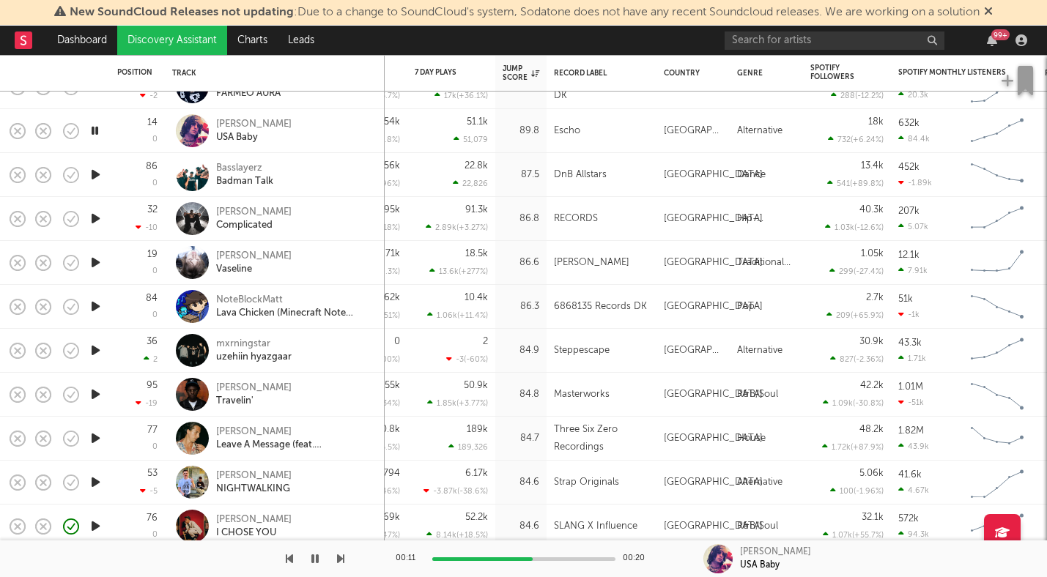
click at [100, 263] on icon "button" at bounding box center [95, 262] width 15 height 18
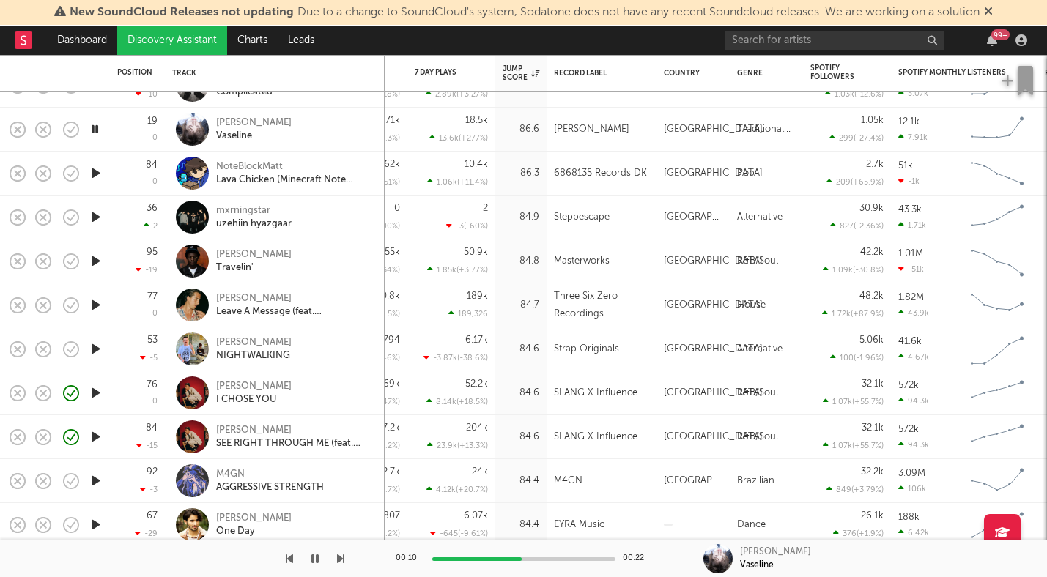
click at [100, 263] on icon "button" at bounding box center [95, 261] width 15 height 18
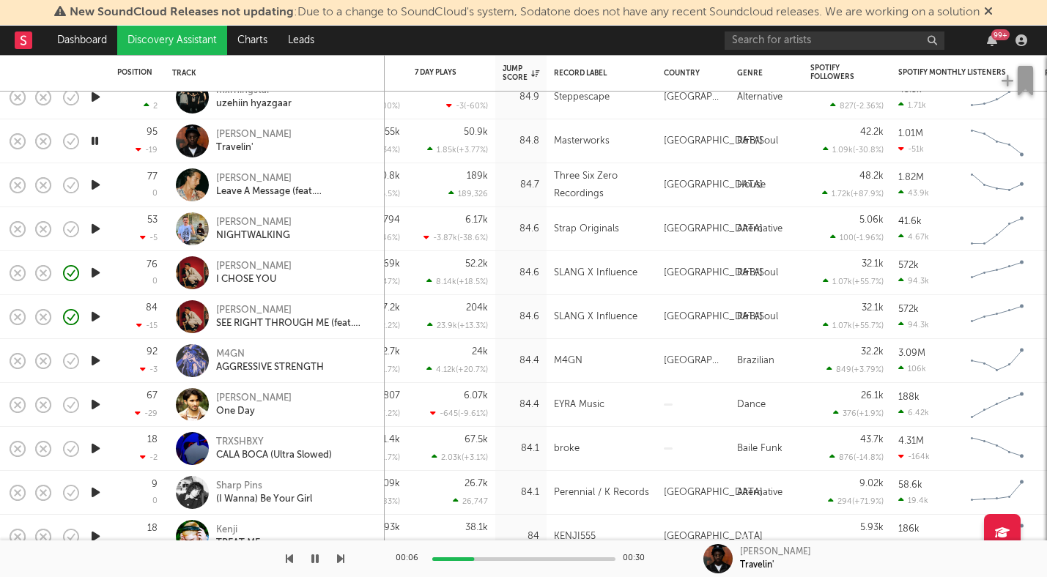
click at [94, 188] on icon "button" at bounding box center [95, 185] width 15 height 18
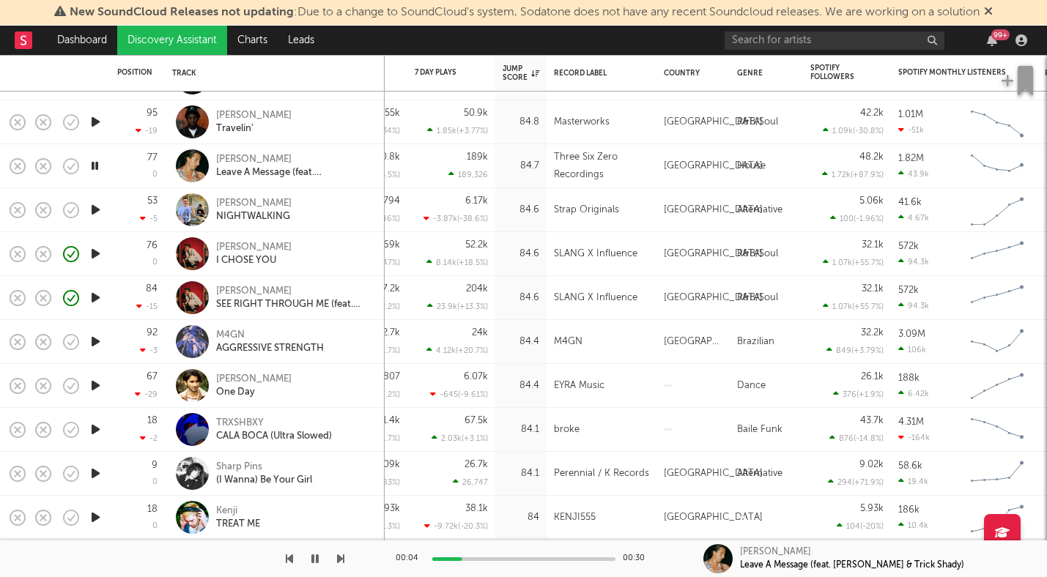
click at [92, 213] on icon "button" at bounding box center [95, 210] width 15 height 18
click at [106, 253] on div at bounding box center [95, 254] width 29 height 44
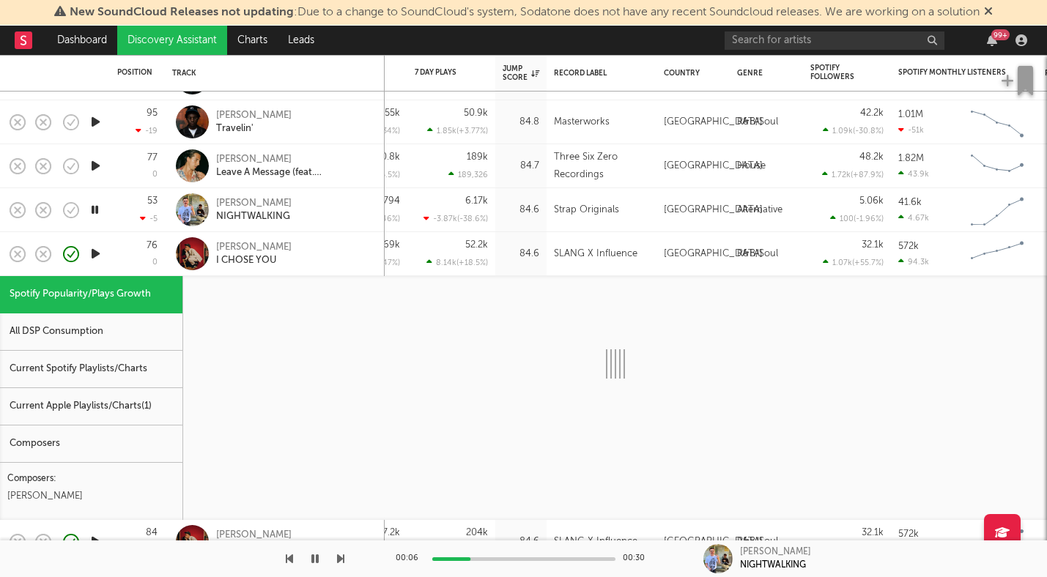
click at [106, 253] on div at bounding box center [95, 254] width 29 height 44
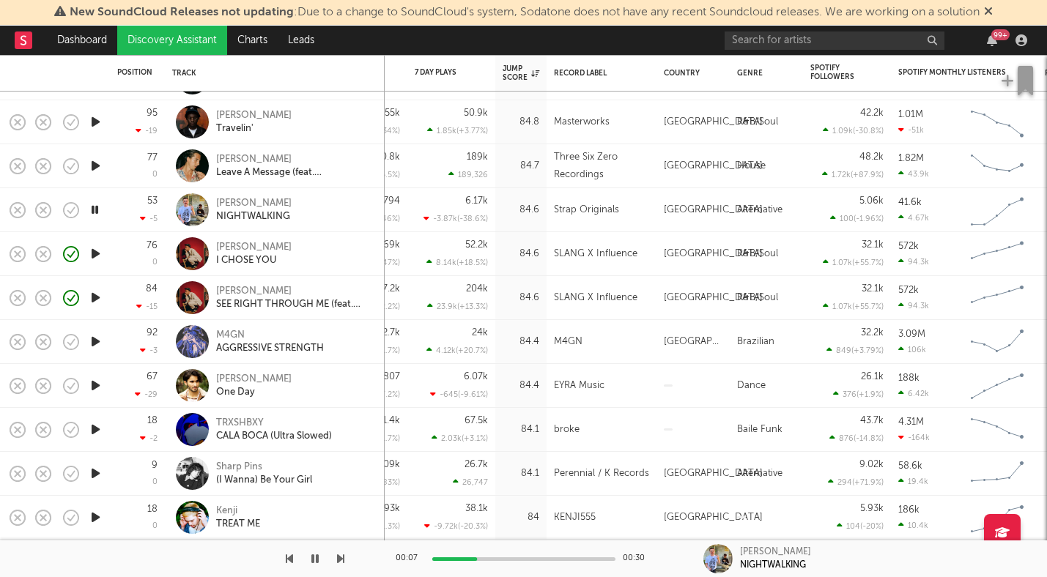
click at [97, 254] on icon "button" at bounding box center [95, 254] width 15 height 18
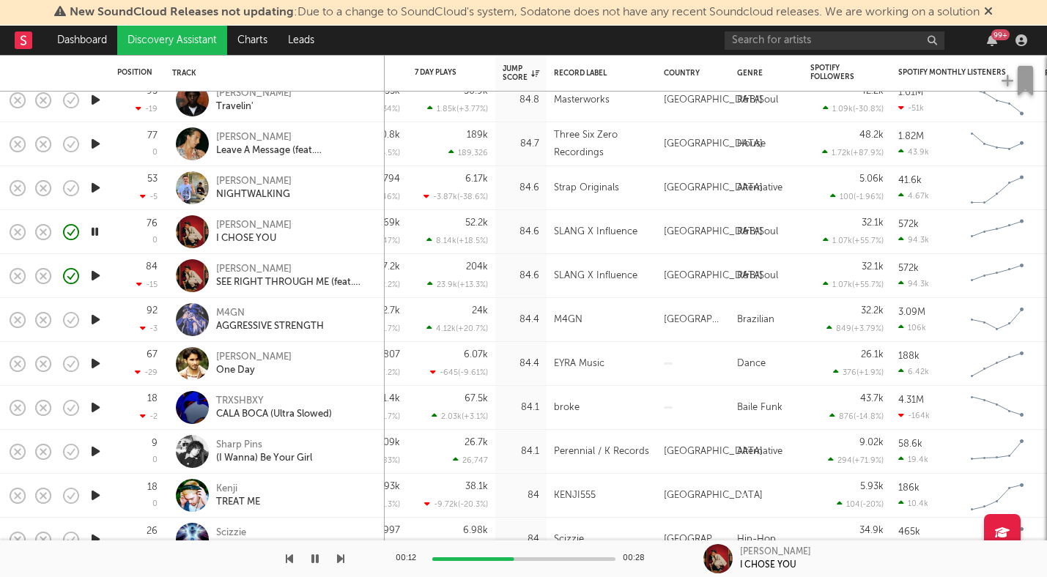
click at [94, 455] on icon "button" at bounding box center [95, 451] width 15 height 18
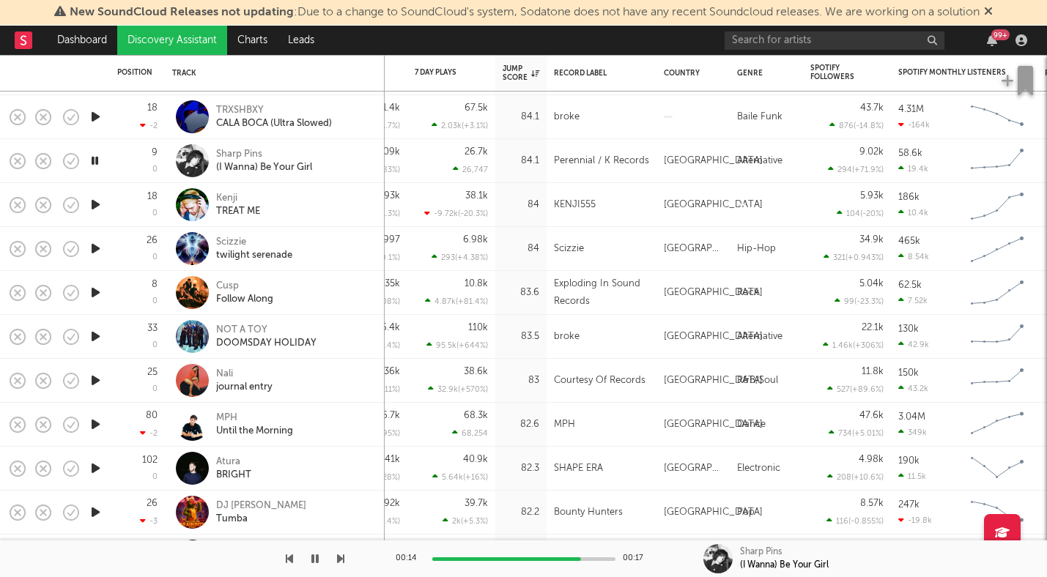
click at [97, 207] on icon "button" at bounding box center [95, 205] width 15 height 18
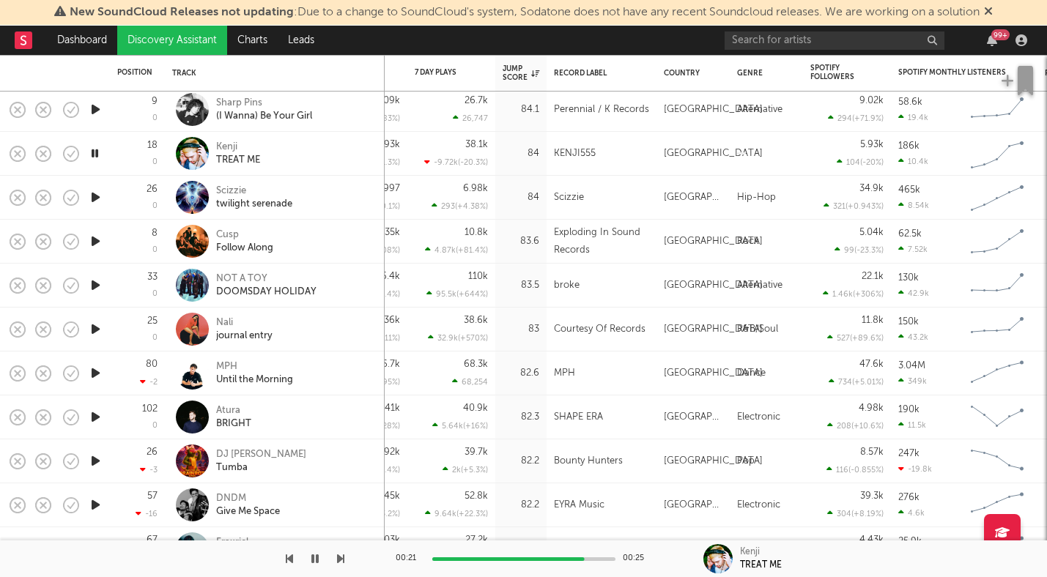
click at [97, 201] on icon "button" at bounding box center [95, 197] width 15 height 18
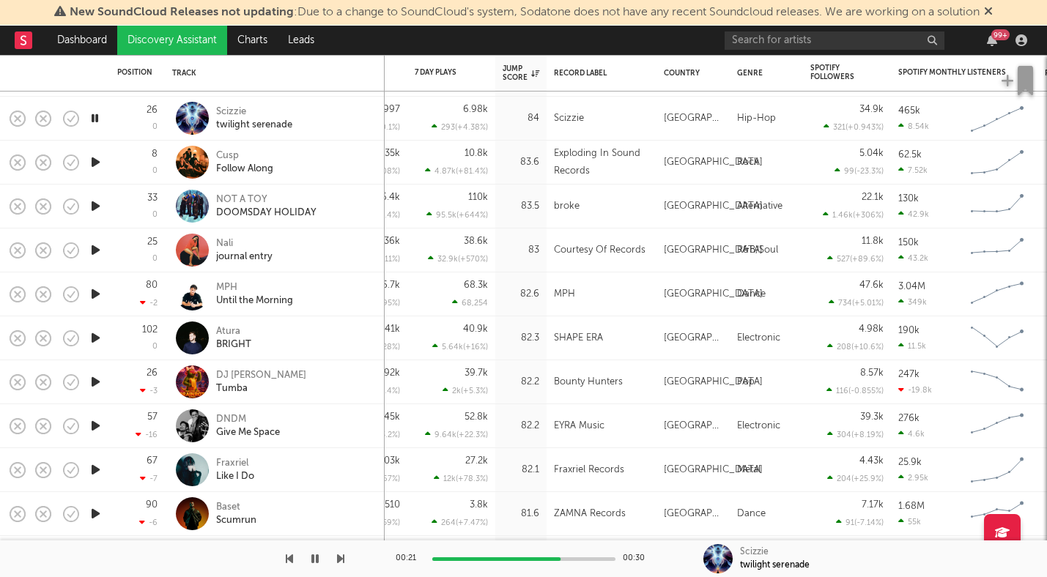
click at [97, 163] on icon "button" at bounding box center [95, 162] width 15 height 18
click at [96, 207] on icon "button" at bounding box center [95, 206] width 15 height 18
click at [98, 245] on icon "button" at bounding box center [95, 250] width 15 height 18
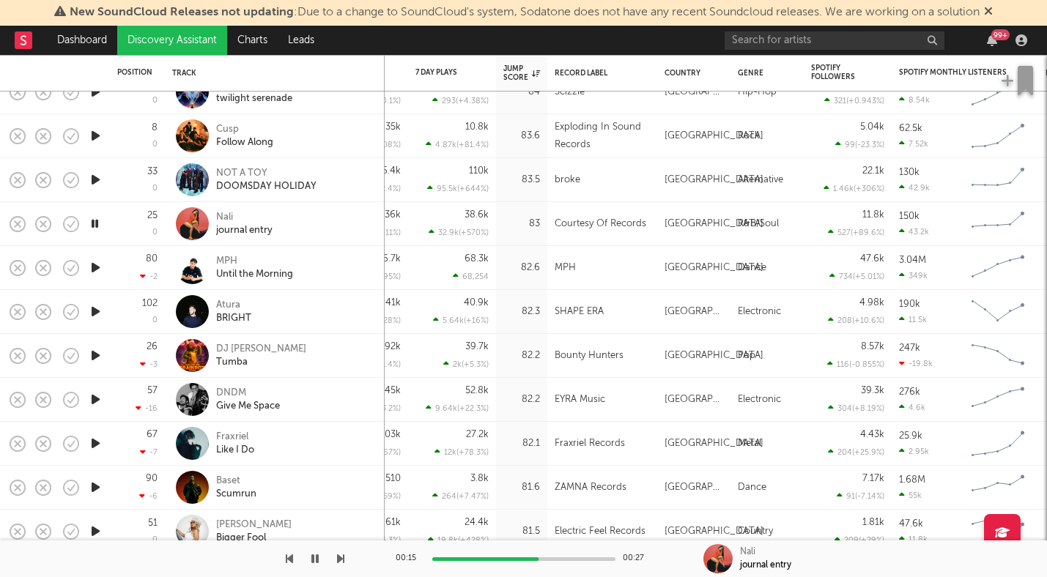
click at [97, 271] on icon "button" at bounding box center [95, 268] width 15 height 18
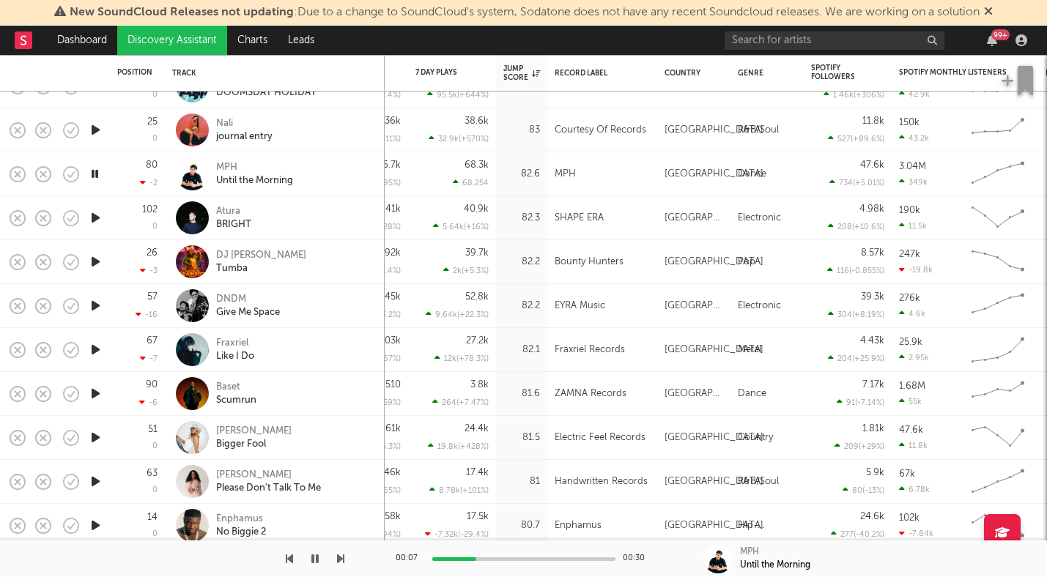
click at [96, 215] on icon "button" at bounding box center [95, 218] width 15 height 18
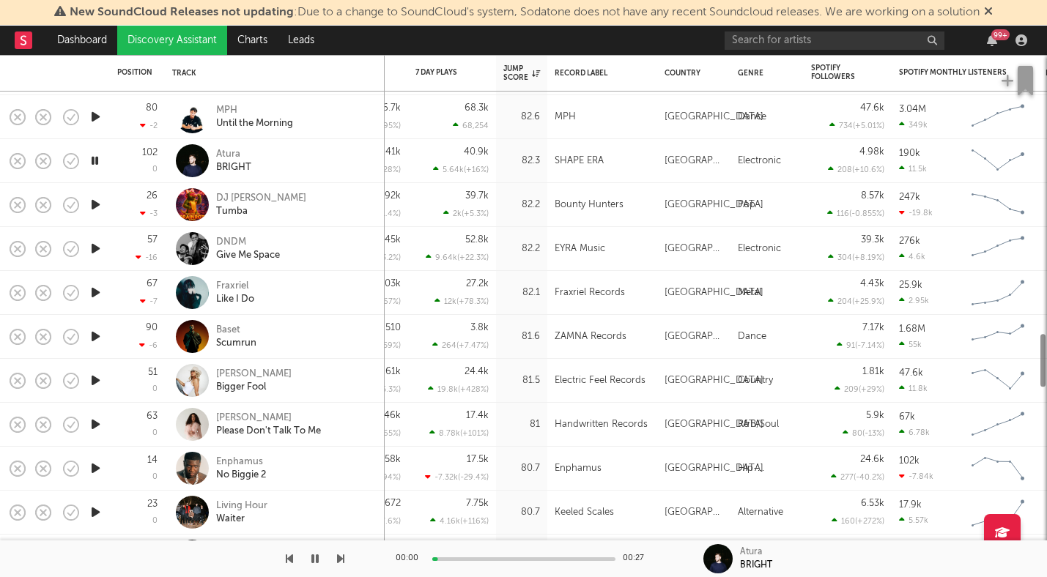
click at [96, 208] on icon "button" at bounding box center [95, 205] width 15 height 18
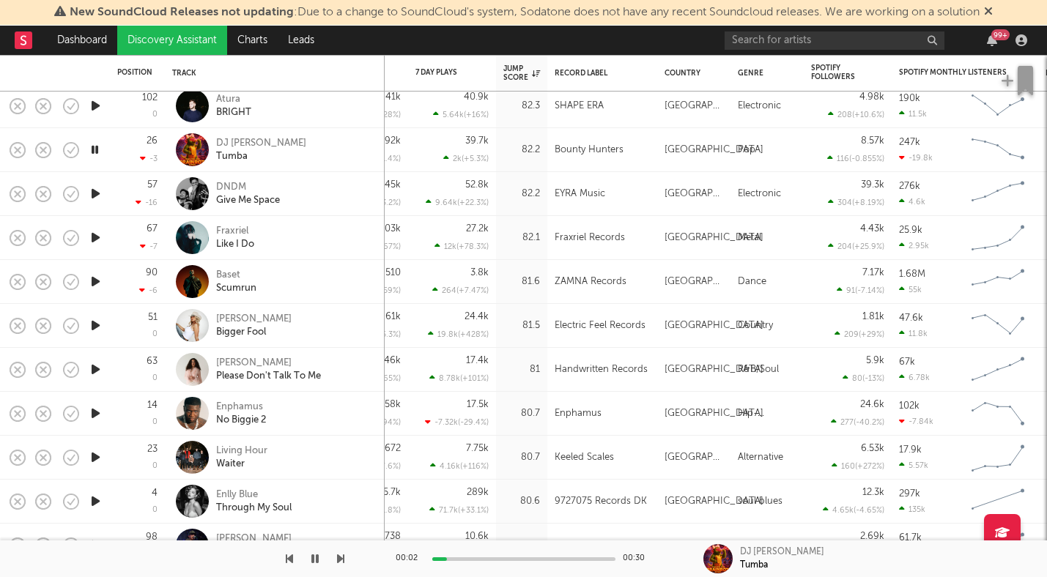
click at [97, 194] on icon "button" at bounding box center [95, 194] width 15 height 18
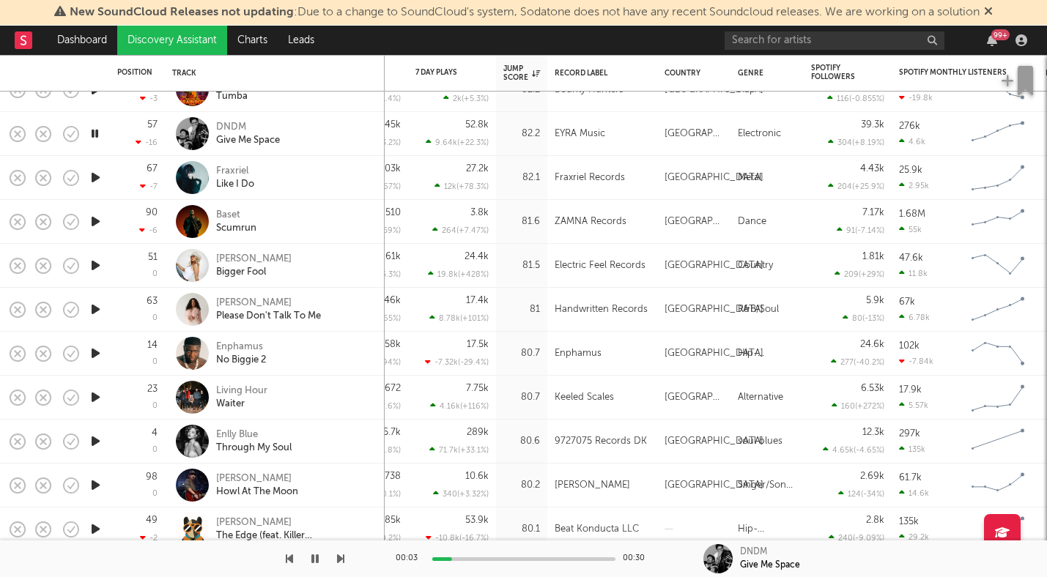
click at [94, 177] on icon "button" at bounding box center [95, 177] width 15 height 18
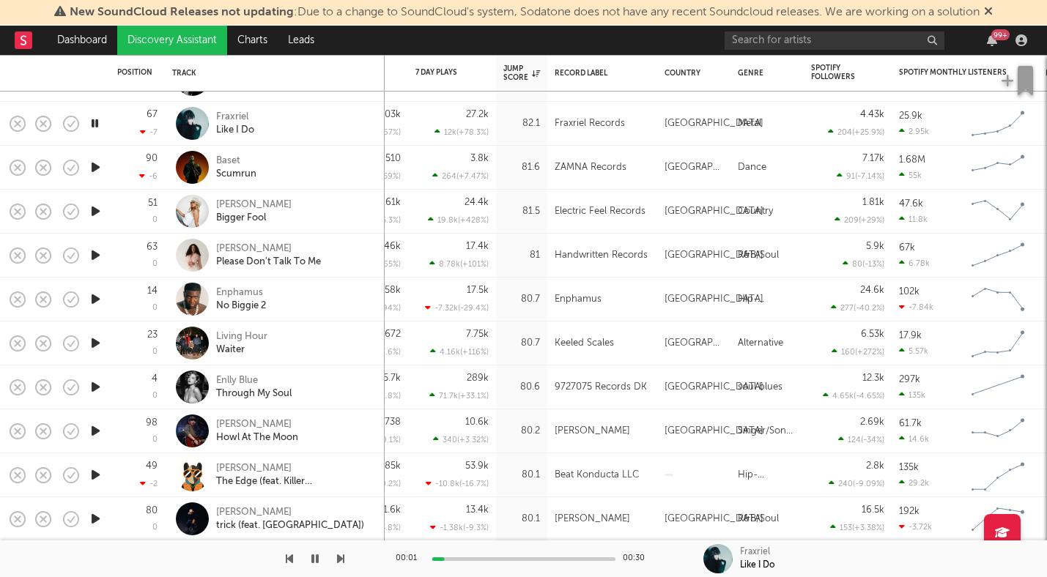
click at [95, 172] on icon "button" at bounding box center [95, 167] width 15 height 18
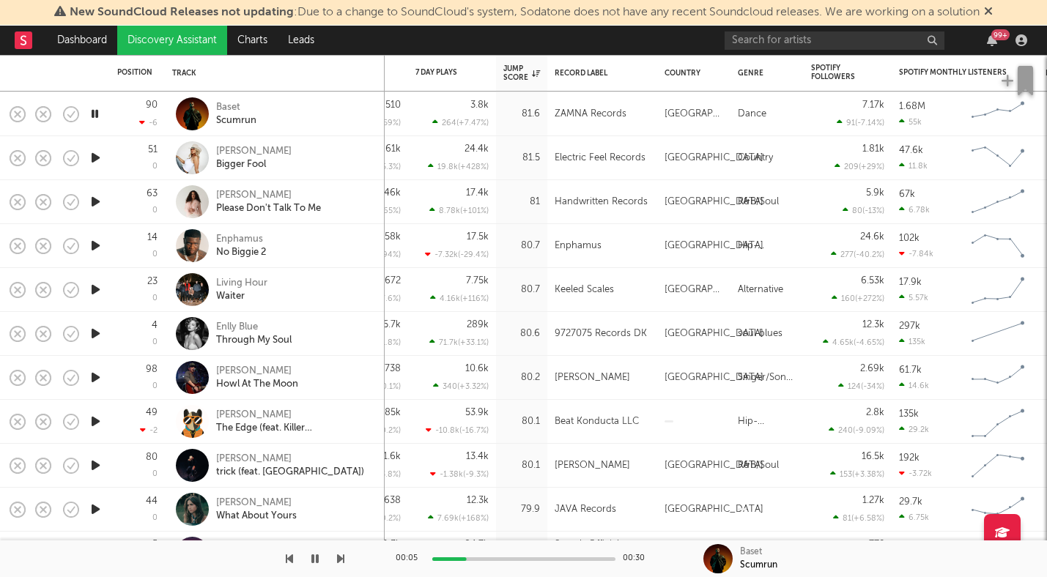
click at [95, 160] on icon "button" at bounding box center [95, 158] width 15 height 18
click at [97, 204] on icon "button" at bounding box center [95, 202] width 15 height 18
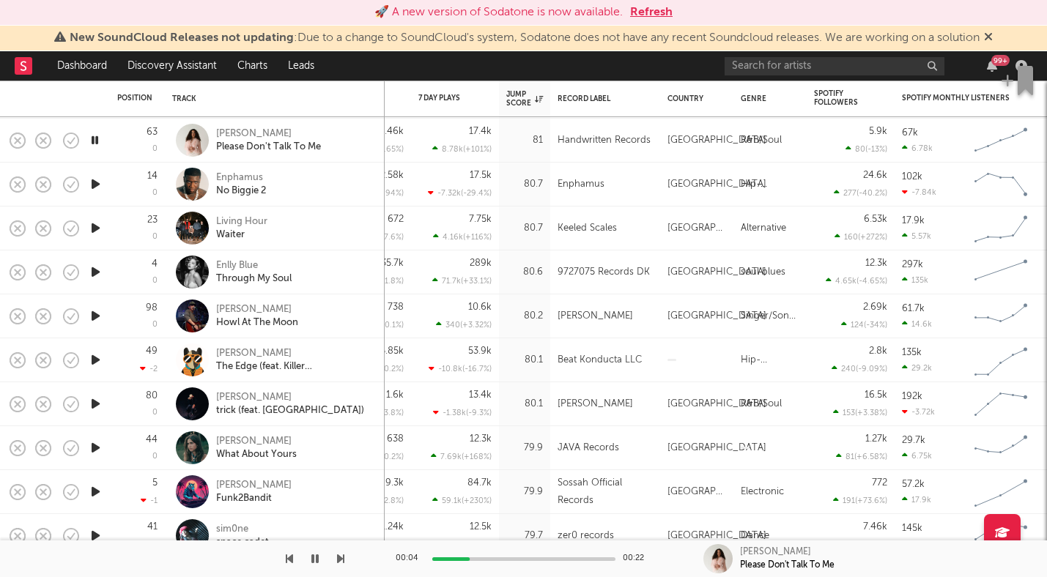
click at [94, 183] on icon "button" at bounding box center [95, 184] width 15 height 18
click at [96, 229] on icon "button" at bounding box center [95, 228] width 15 height 18
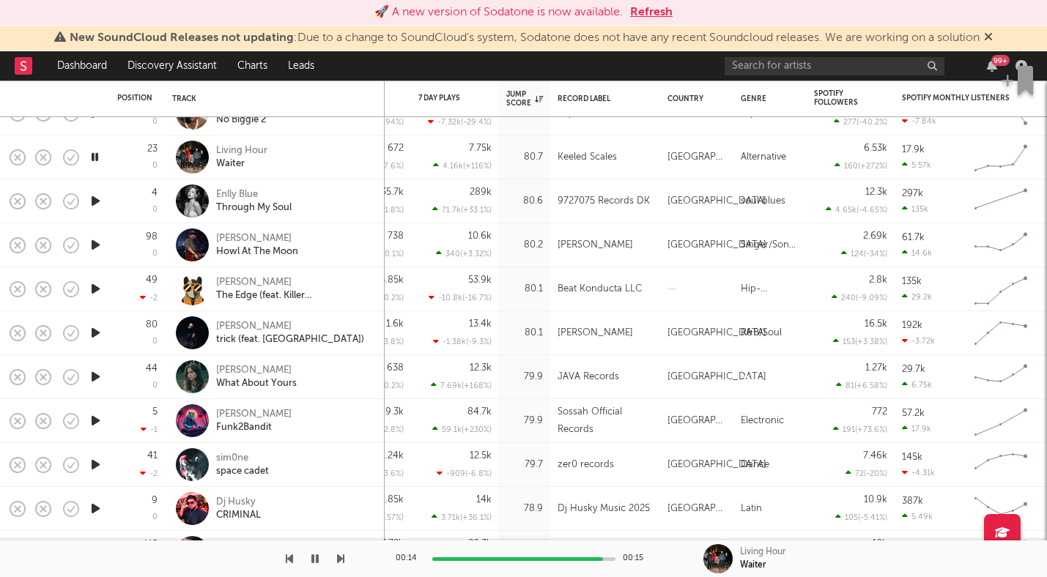
click at [97, 198] on icon "button" at bounding box center [95, 201] width 15 height 18
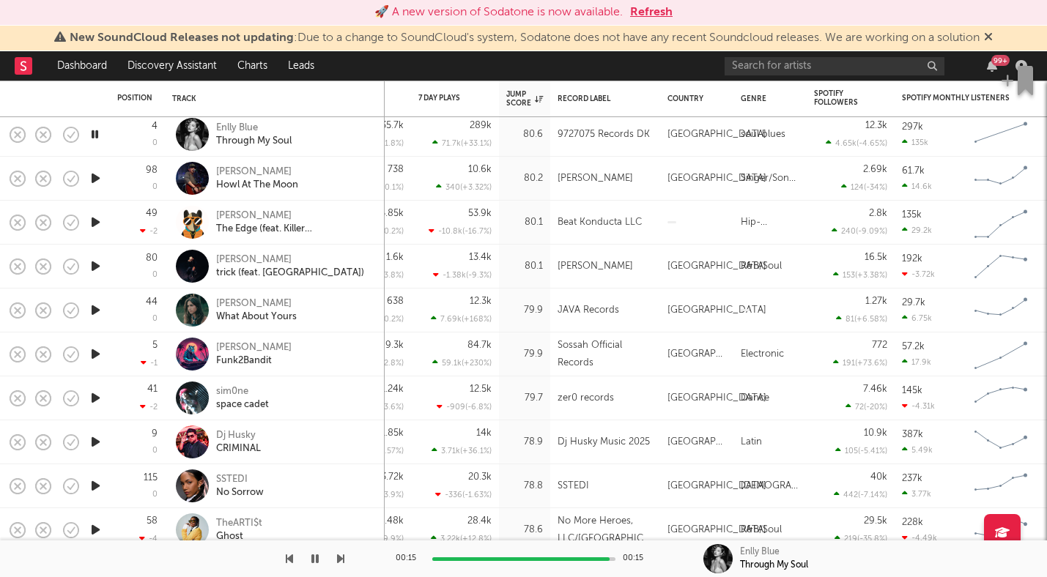
click at [95, 134] on icon "button" at bounding box center [95, 134] width 14 height 18
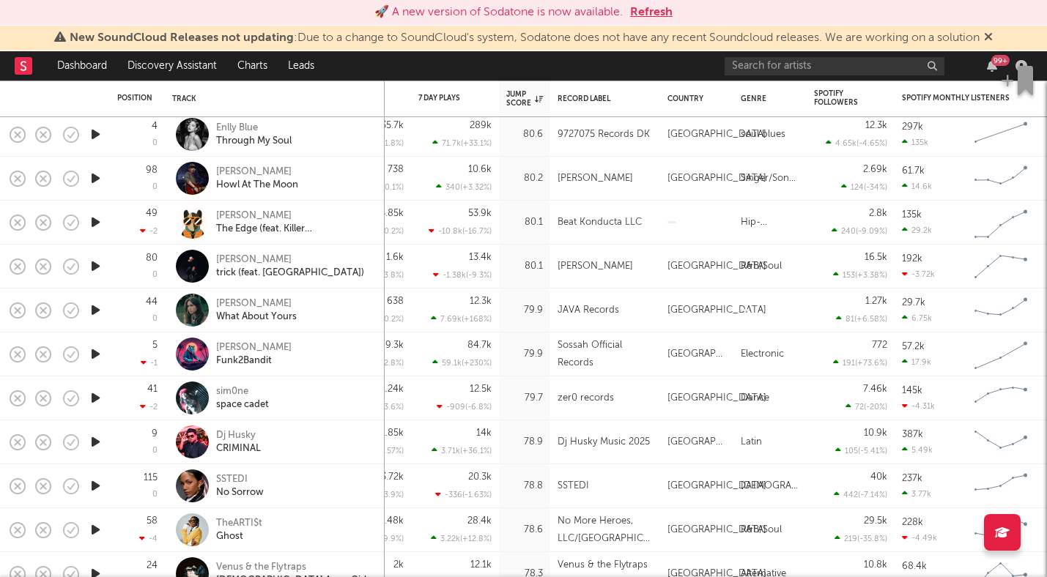
click at [97, 182] on icon "button" at bounding box center [95, 178] width 15 height 18
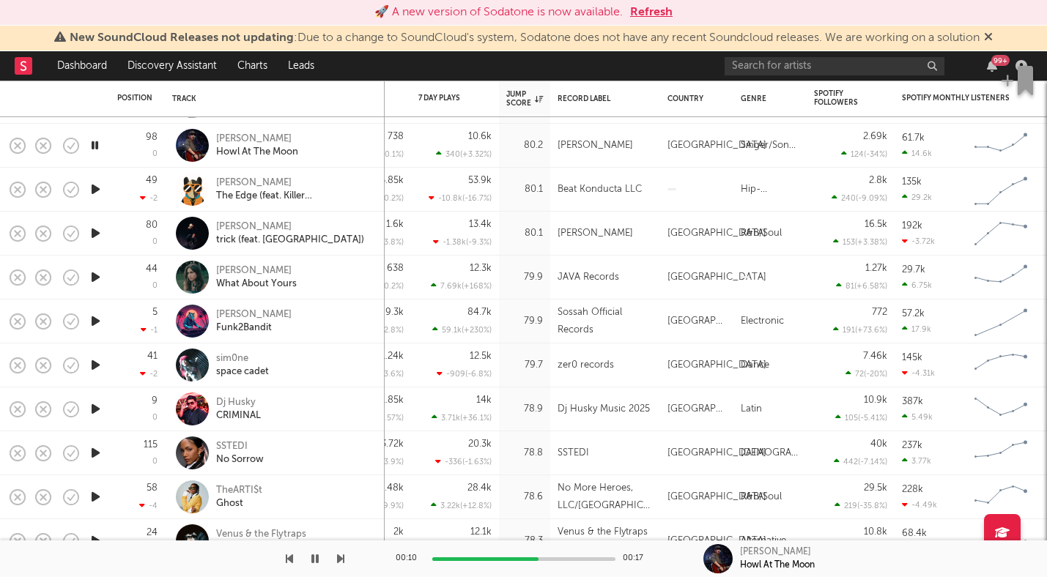
click at [98, 234] on icon "button" at bounding box center [95, 233] width 15 height 18
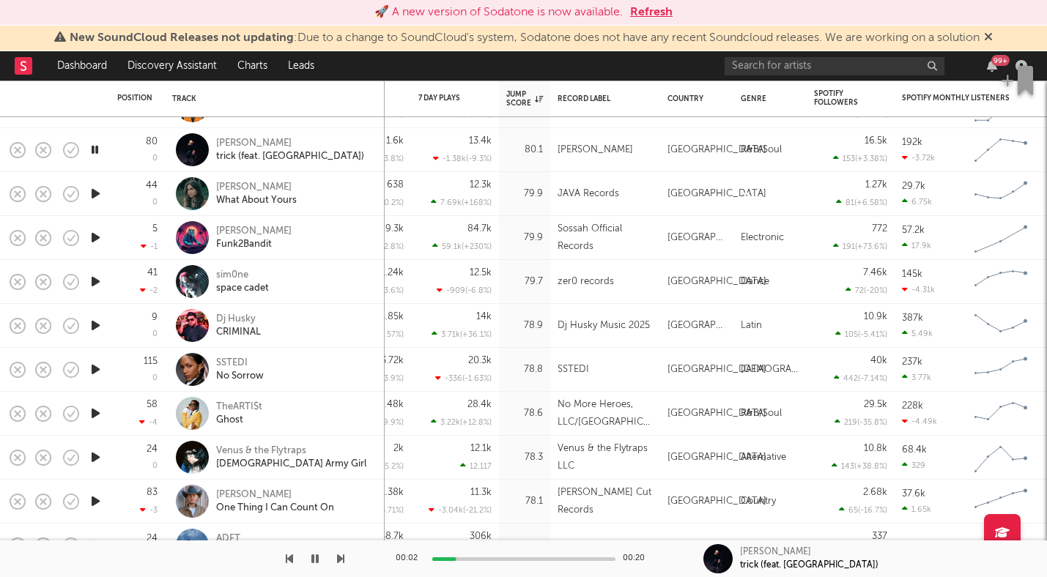
click at [97, 199] on icon "button" at bounding box center [95, 194] width 15 height 18
click at [92, 283] on icon "button" at bounding box center [95, 281] width 15 height 18
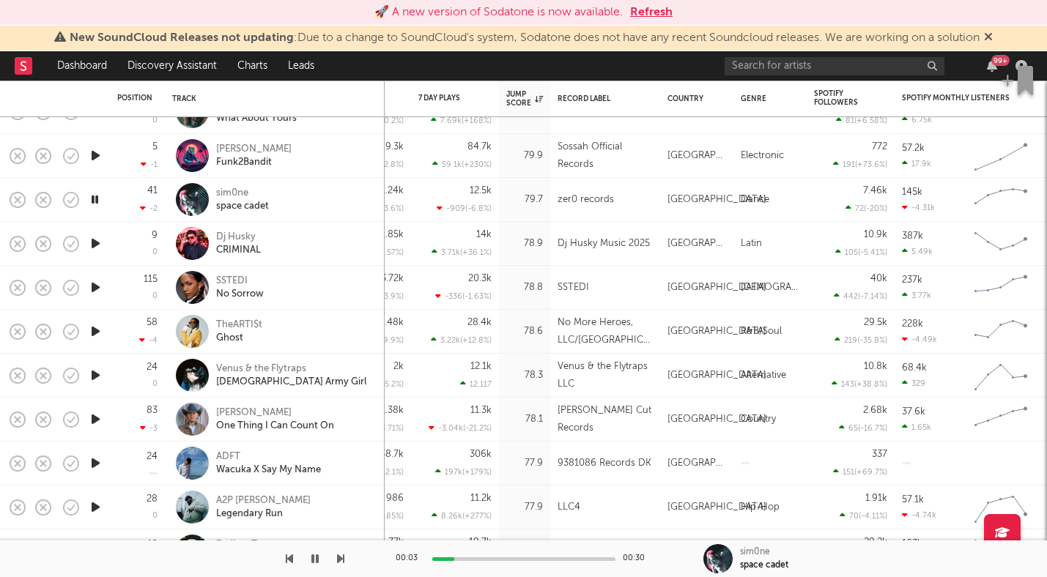
click at [99, 245] on icon "button" at bounding box center [95, 243] width 15 height 18
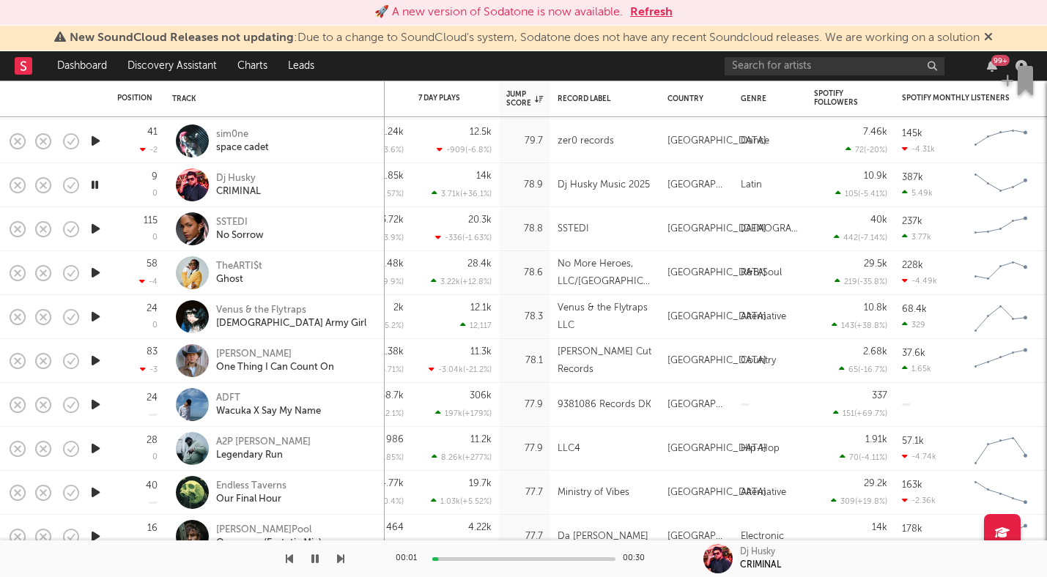
click at [97, 230] on icon "button" at bounding box center [95, 229] width 15 height 18
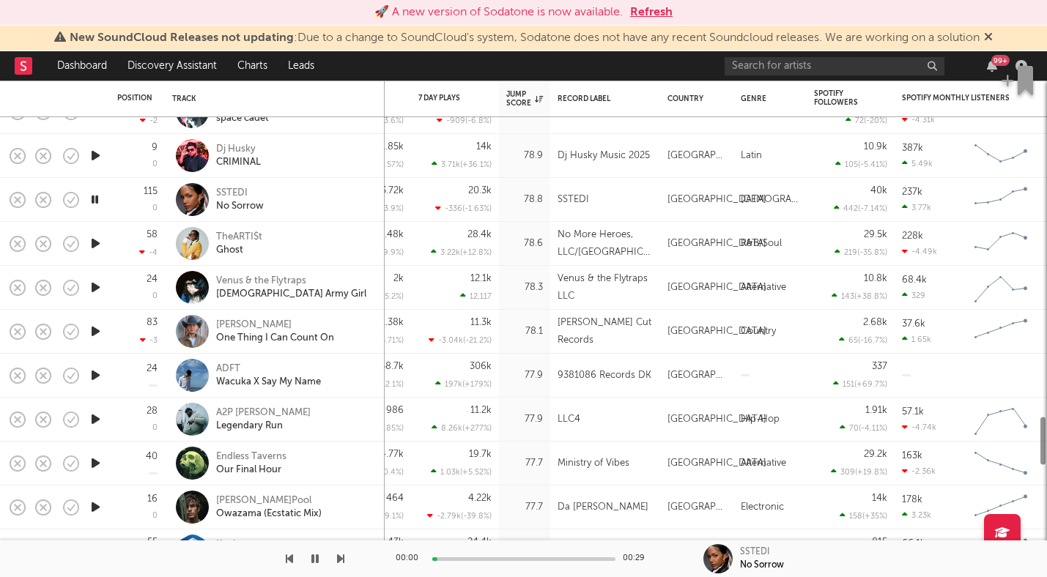
click at [96, 246] on icon "button" at bounding box center [95, 243] width 15 height 18
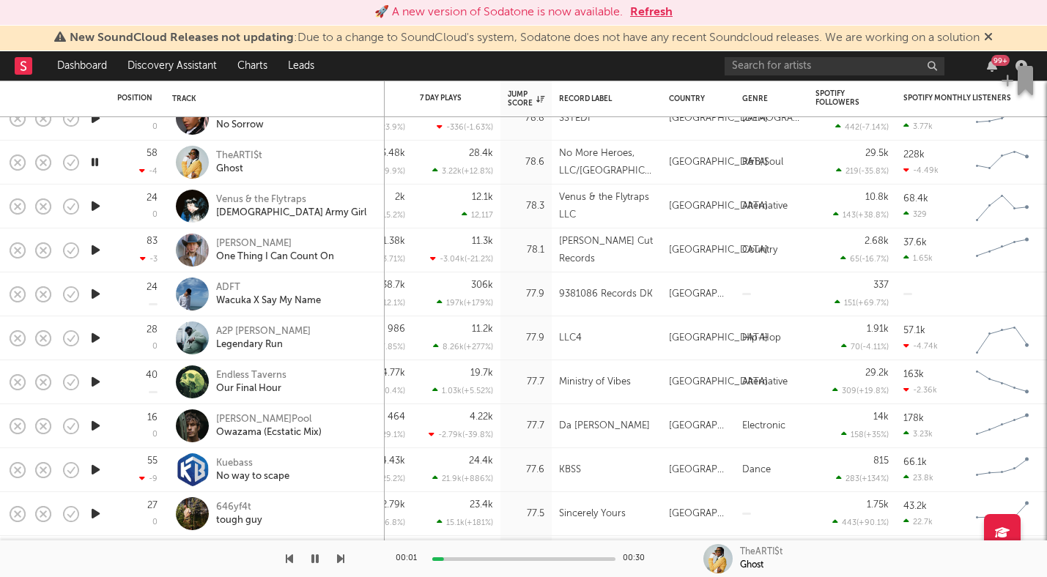
click at [96, 209] on icon "button" at bounding box center [95, 206] width 15 height 18
click at [97, 256] on icon "button" at bounding box center [95, 250] width 15 height 18
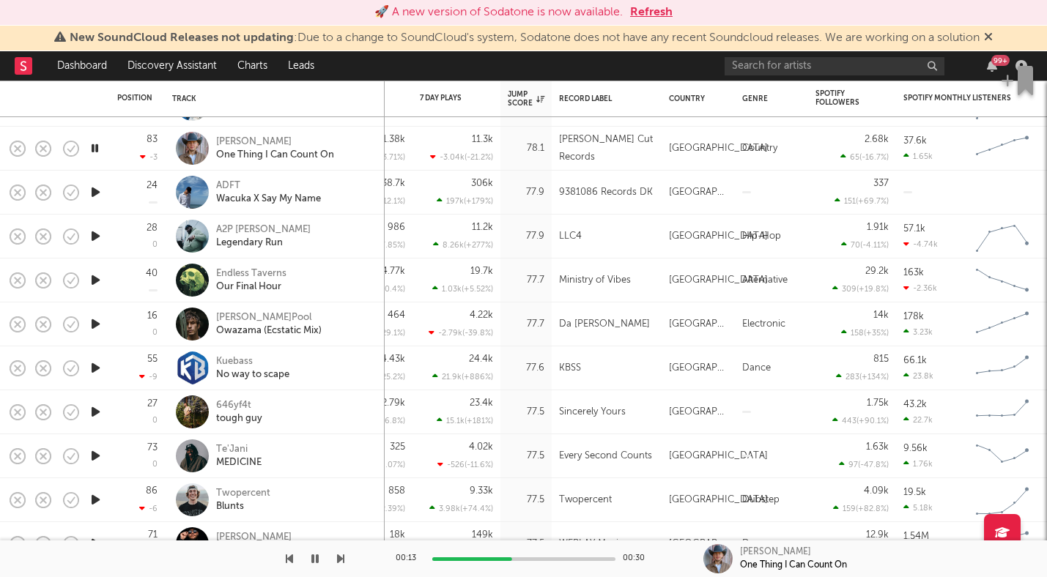
click at [94, 195] on icon "button" at bounding box center [95, 192] width 15 height 18
click at [97, 237] on icon "button" at bounding box center [95, 236] width 15 height 18
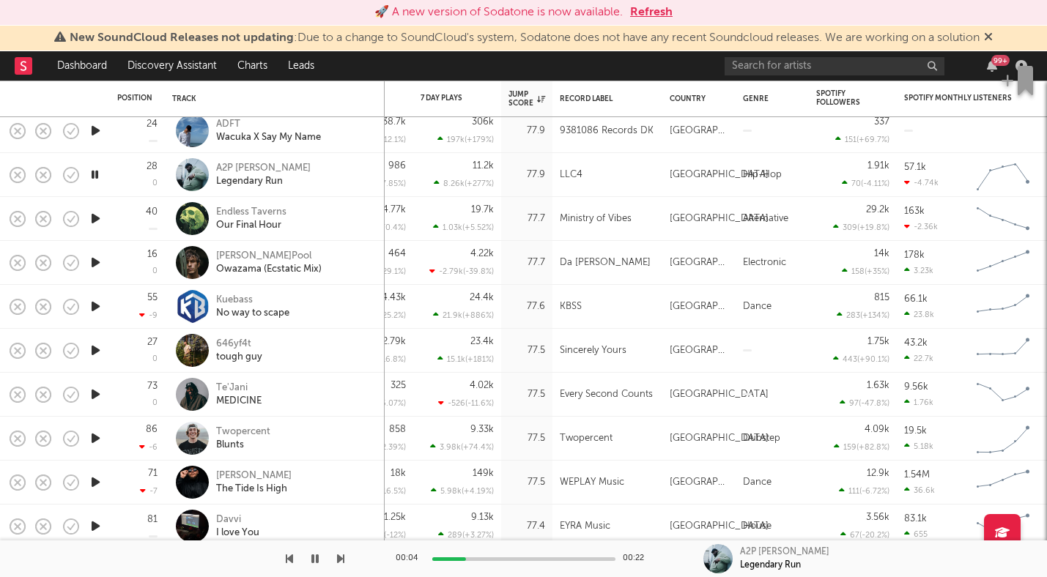
click at [97, 216] on icon "button" at bounding box center [95, 218] width 15 height 18
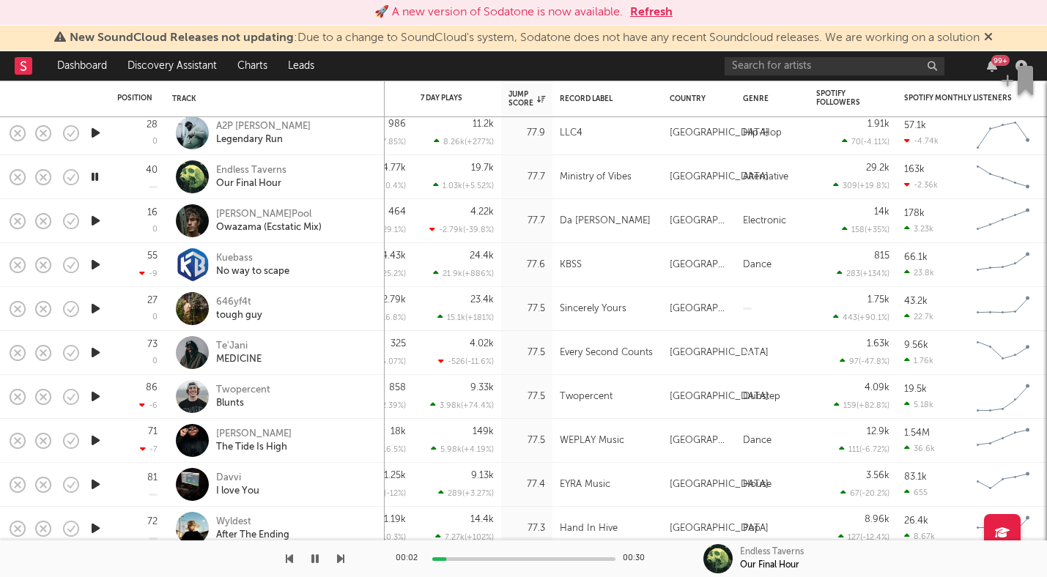
click at [97, 218] on icon "button" at bounding box center [95, 221] width 15 height 18
click at [97, 265] on icon "button" at bounding box center [95, 265] width 15 height 18
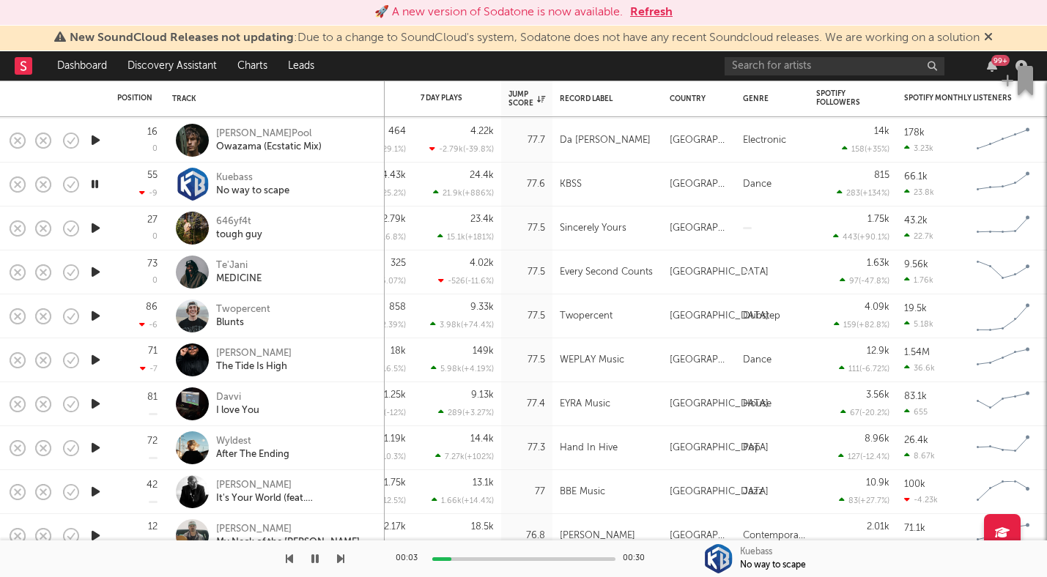
click at [97, 227] on icon "button" at bounding box center [95, 228] width 15 height 18
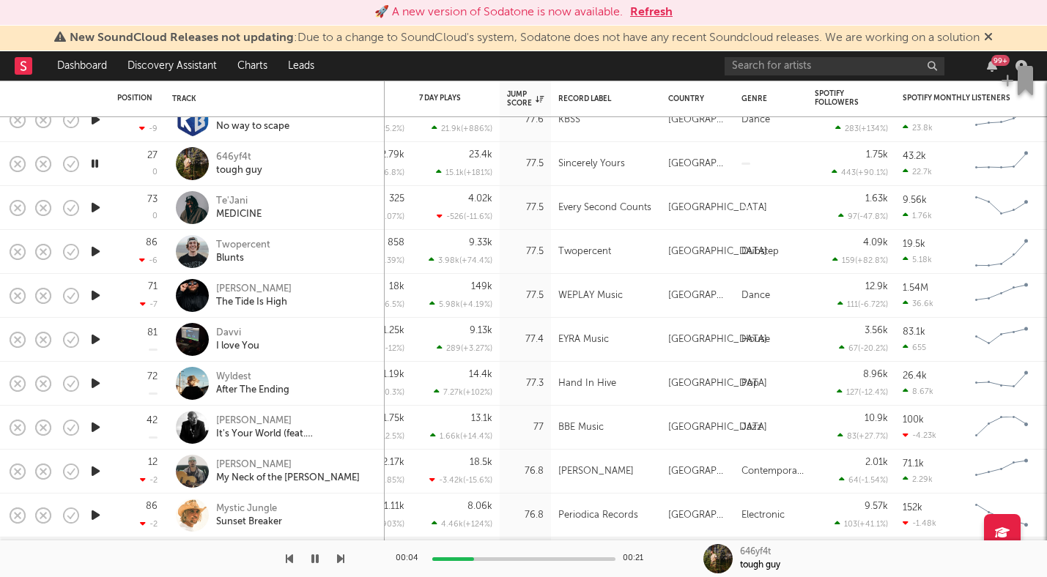
click at [94, 252] on icon "button" at bounding box center [95, 251] width 15 height 18
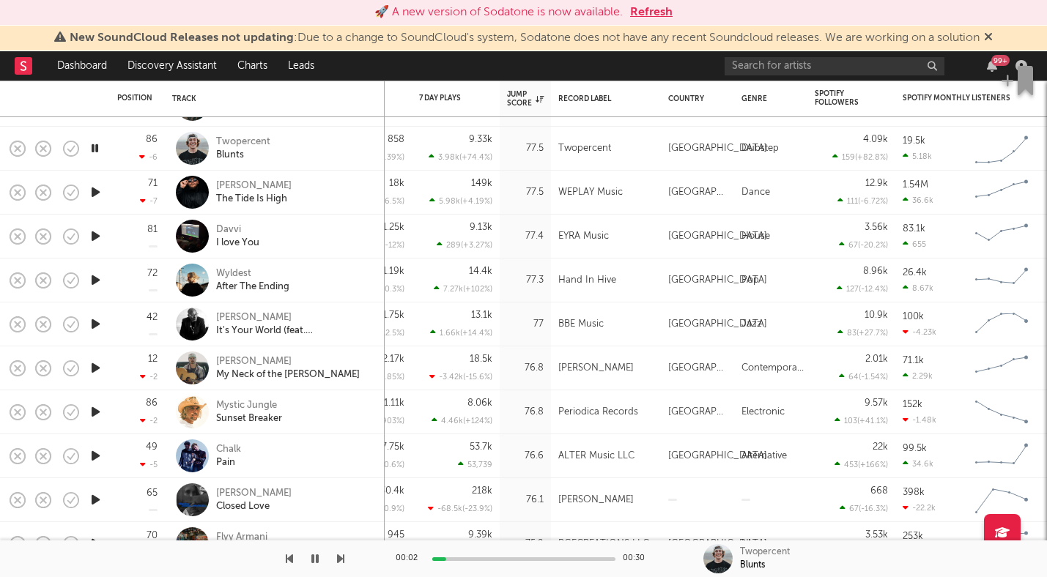
click at [99, 195] on icon "button" at bounding box center [95, 192] width 15 height 18
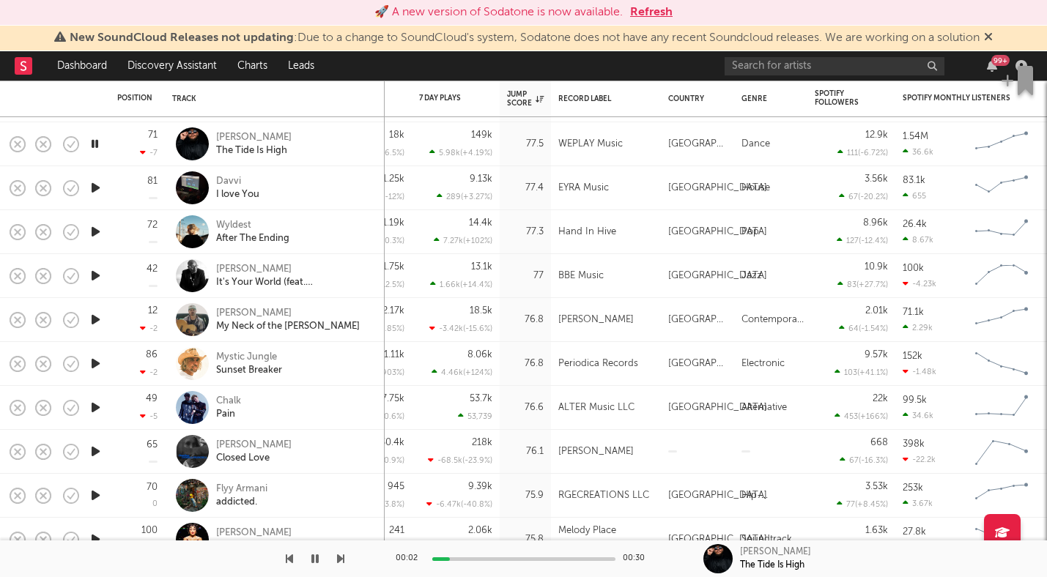
click at [96, 184] on icon "button" at bounding box center [95, 188] width 15 height 18
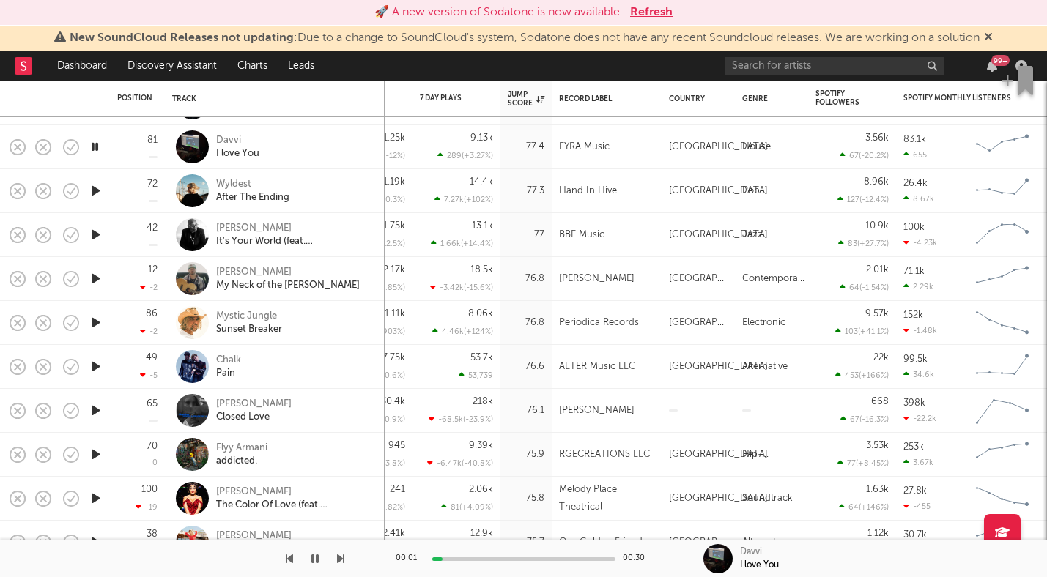
click at [96, 191] on icon "button" at bounding box center [95, 191] width 15 height 18
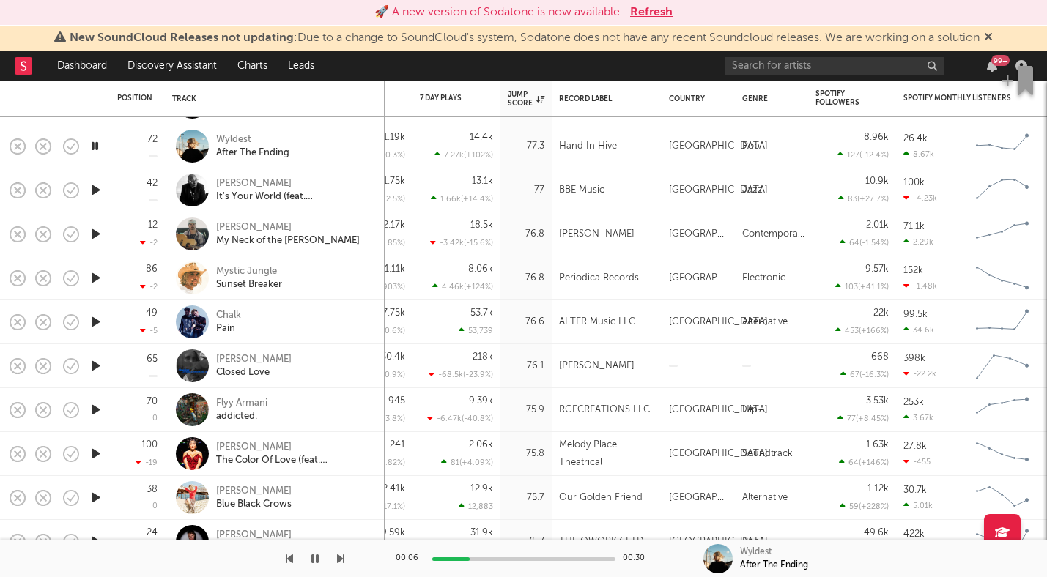
click at [96, 188] on icon "button" at bounding box center [95, 190] width 15 height 18
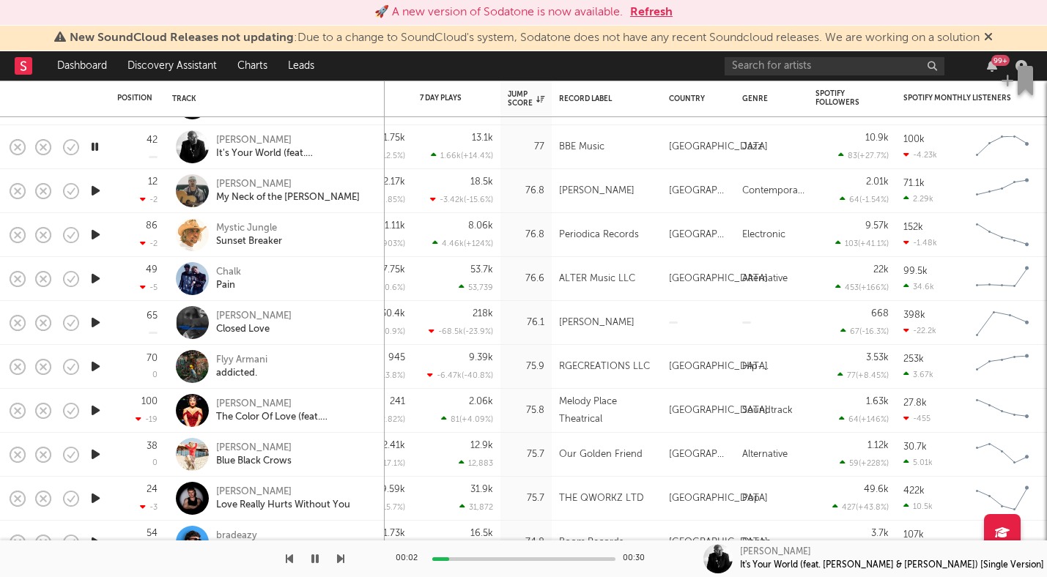
click at [96, 188] on icon "button" at bounding box center [95, 191] width 15 height 18
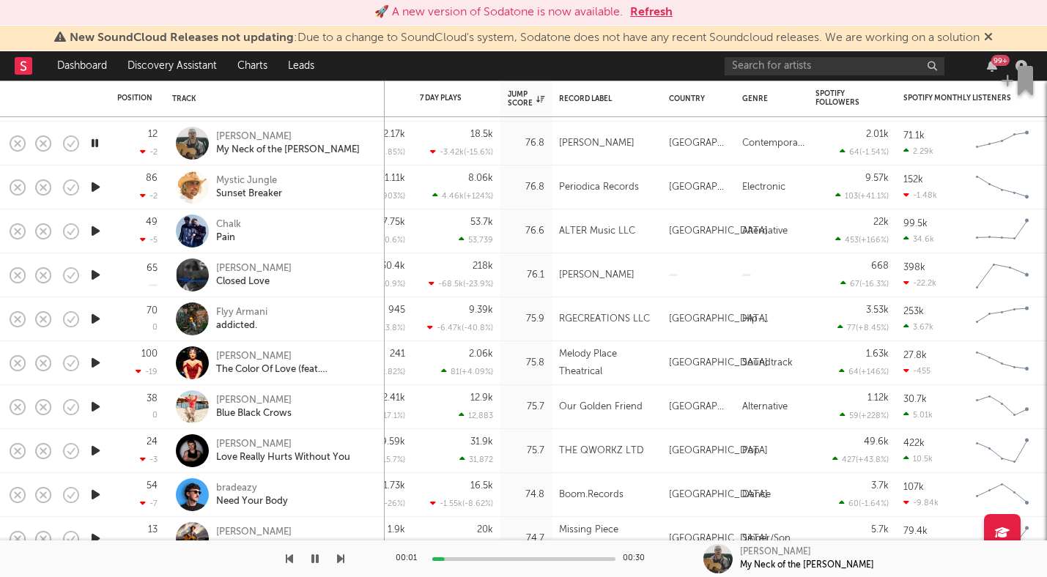
click at [96, 188] on icon "button" at bounding box center [95, 187] width 15 height 18
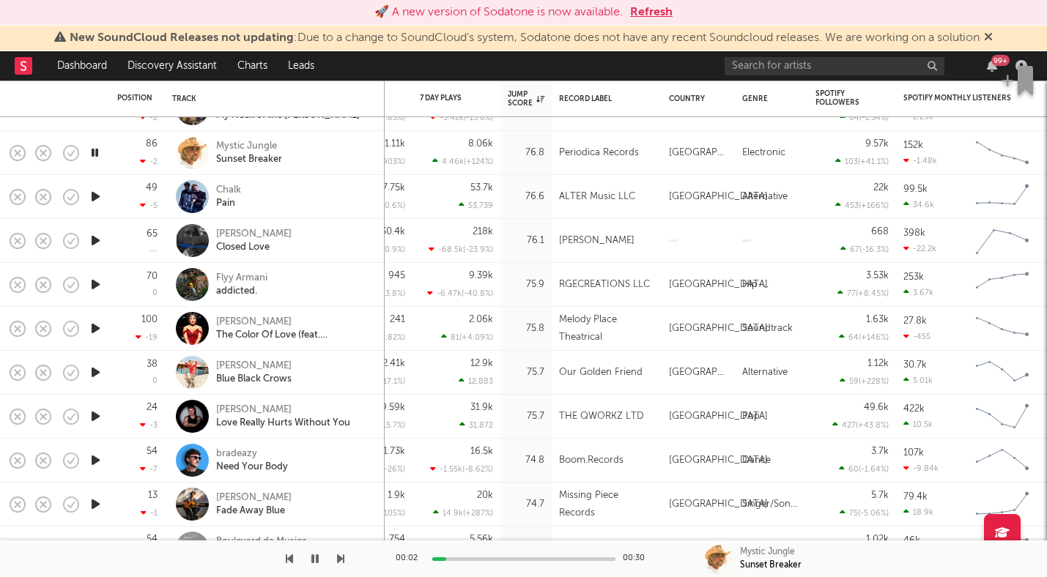
click at [94, 197] on icon "button" at bounding box center [95, 197] width 15 height 18
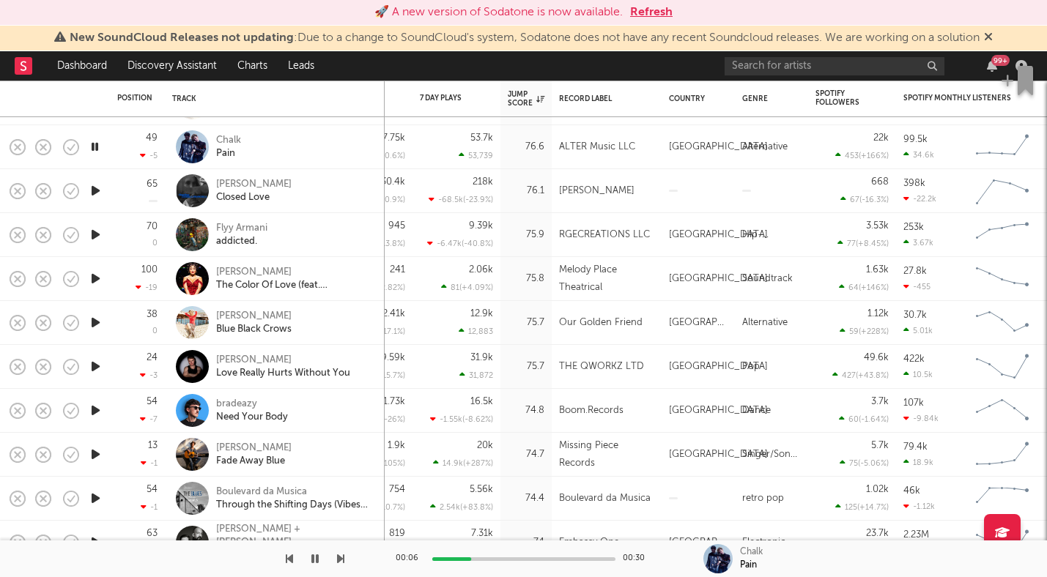
click at [97, 191] on icon "button" at bounding box center [95, 191] width 15 height 18
click at [97, 233] on icon "button" at bounding box center [95, 235] width 15 height 18
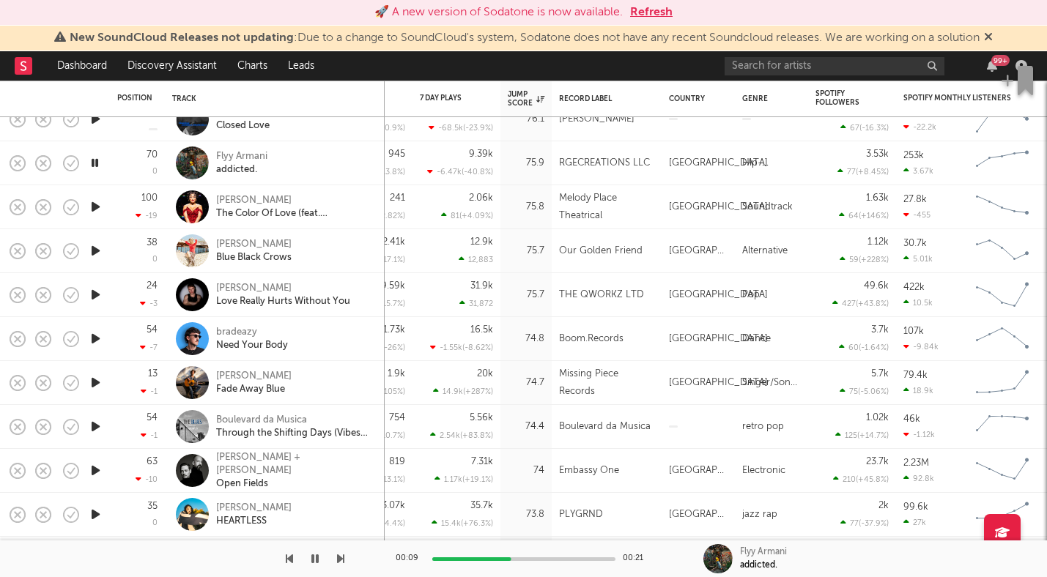
click at [102, 204] on icon "button" at bounding box center [95, 207] width 15 height 18
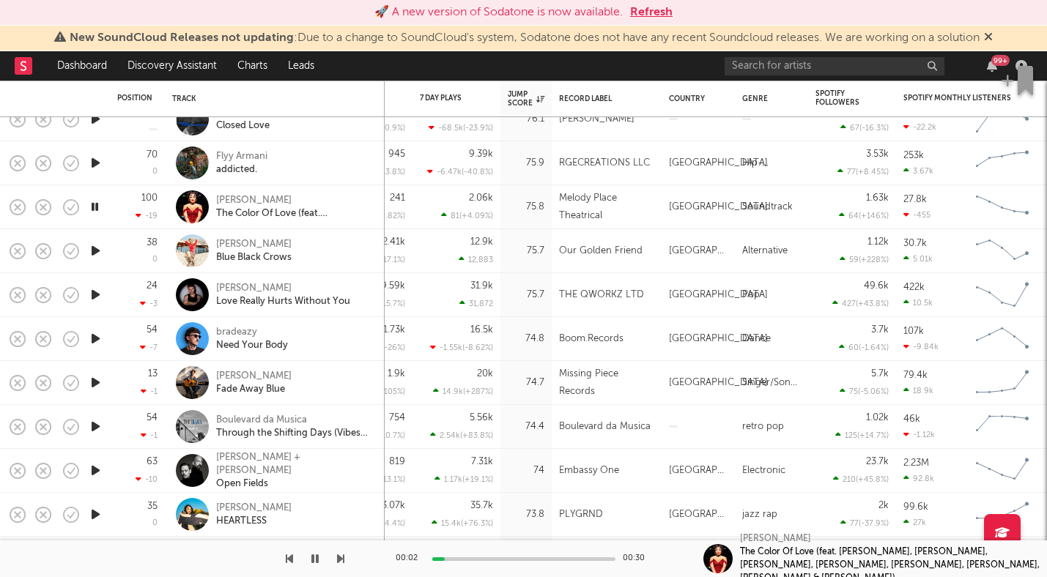
click at [97, 252] on icon "button" at bounding box center [95, 251] width 15 height 18
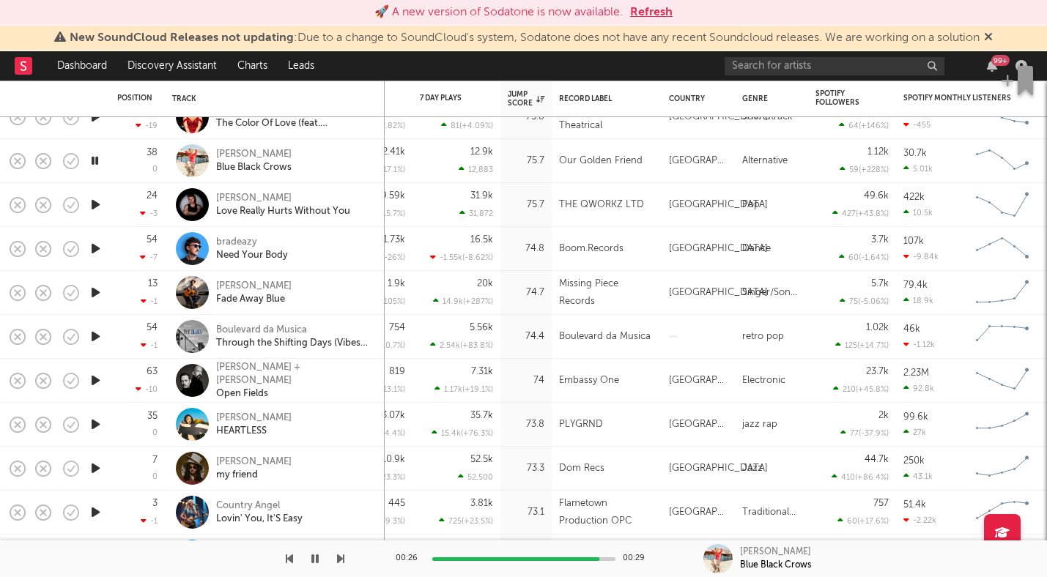
click at [100, 208] on icon "button" at bounding box center [95, 205] width 15 height 18
click at [96, 209] on icon "button" at bounding box center [95, 205] width 14 height 18
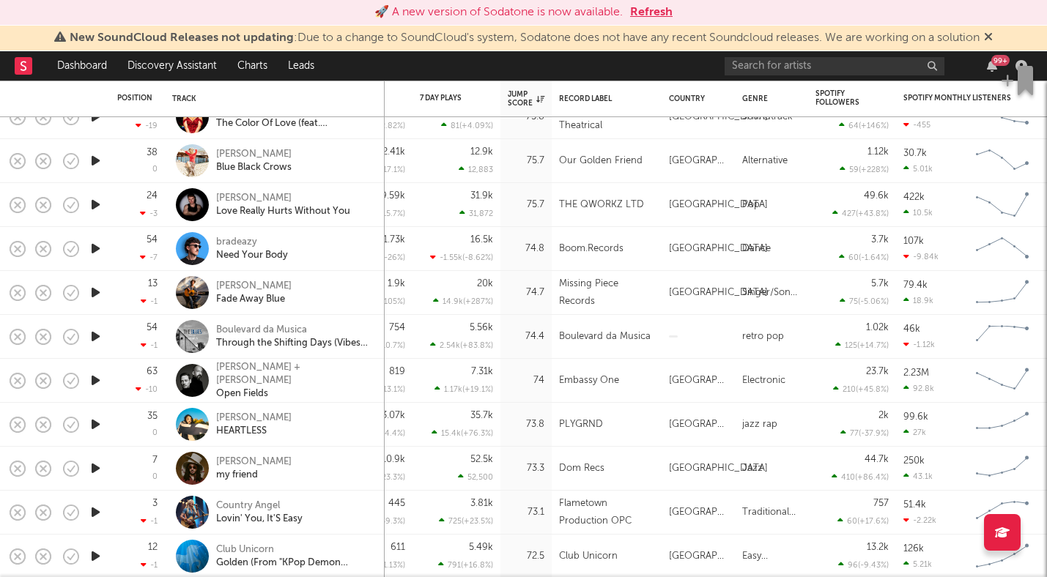
click at [96, 248] on icon "button" at bounding box center [95, 249] width 15 height 18
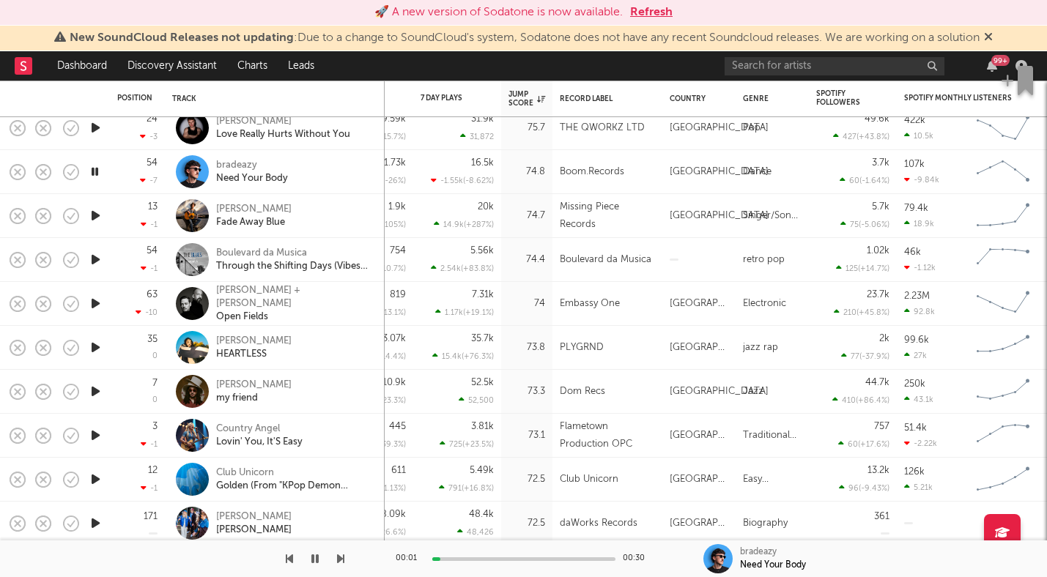
click at [92, 219] on icon "button" at bounding box center [95, 216] width 15 height 18
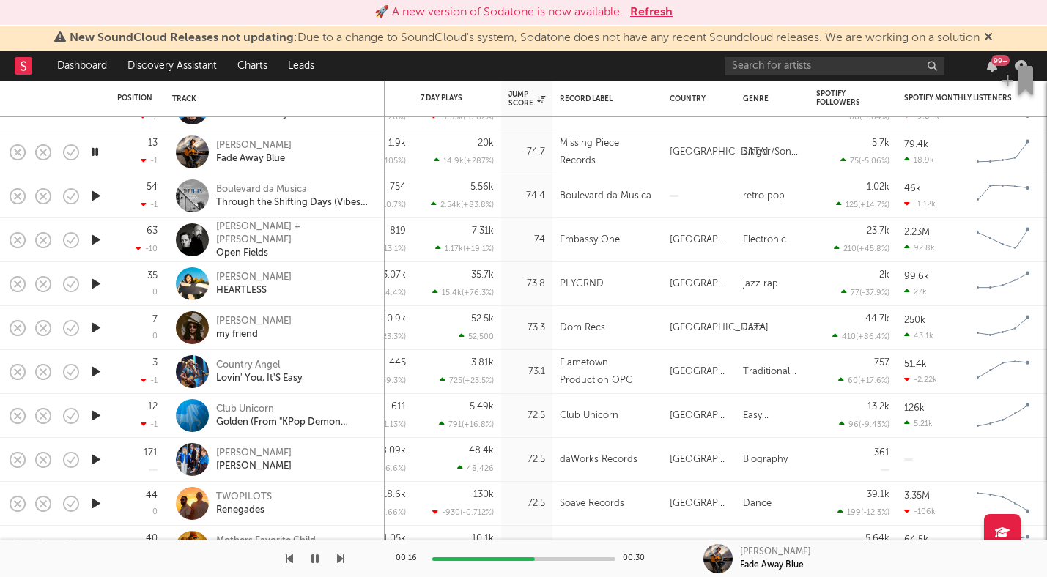
click at [96, 193] on icon "button" at bounding box center [95, 196] width 15 height 18
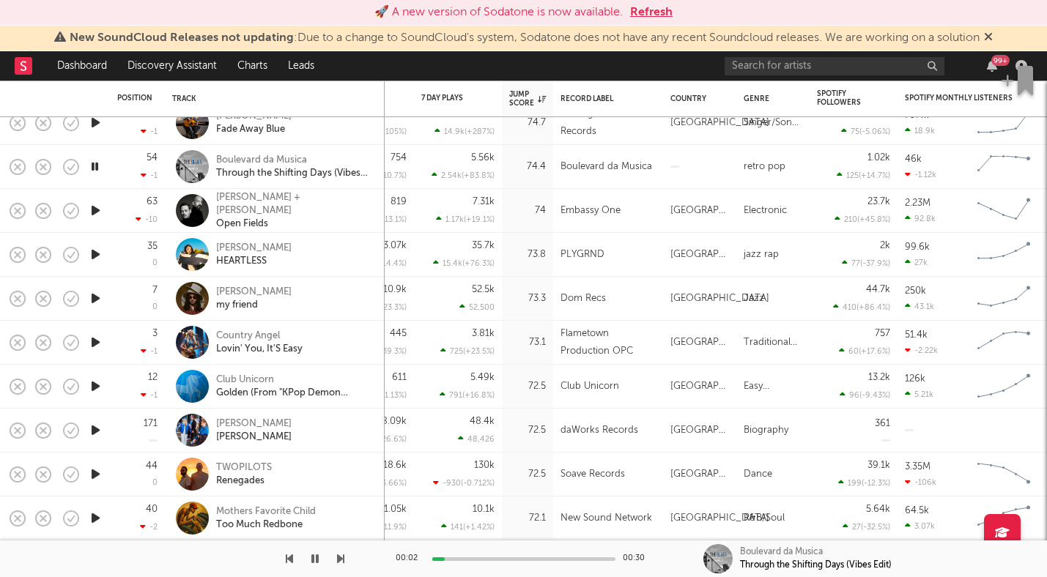
click at [94, 211] on icon "button" at bounding box center [95, 210] width 15 height 18
